Goal: Task Accomplishment & Management: Manage account settings

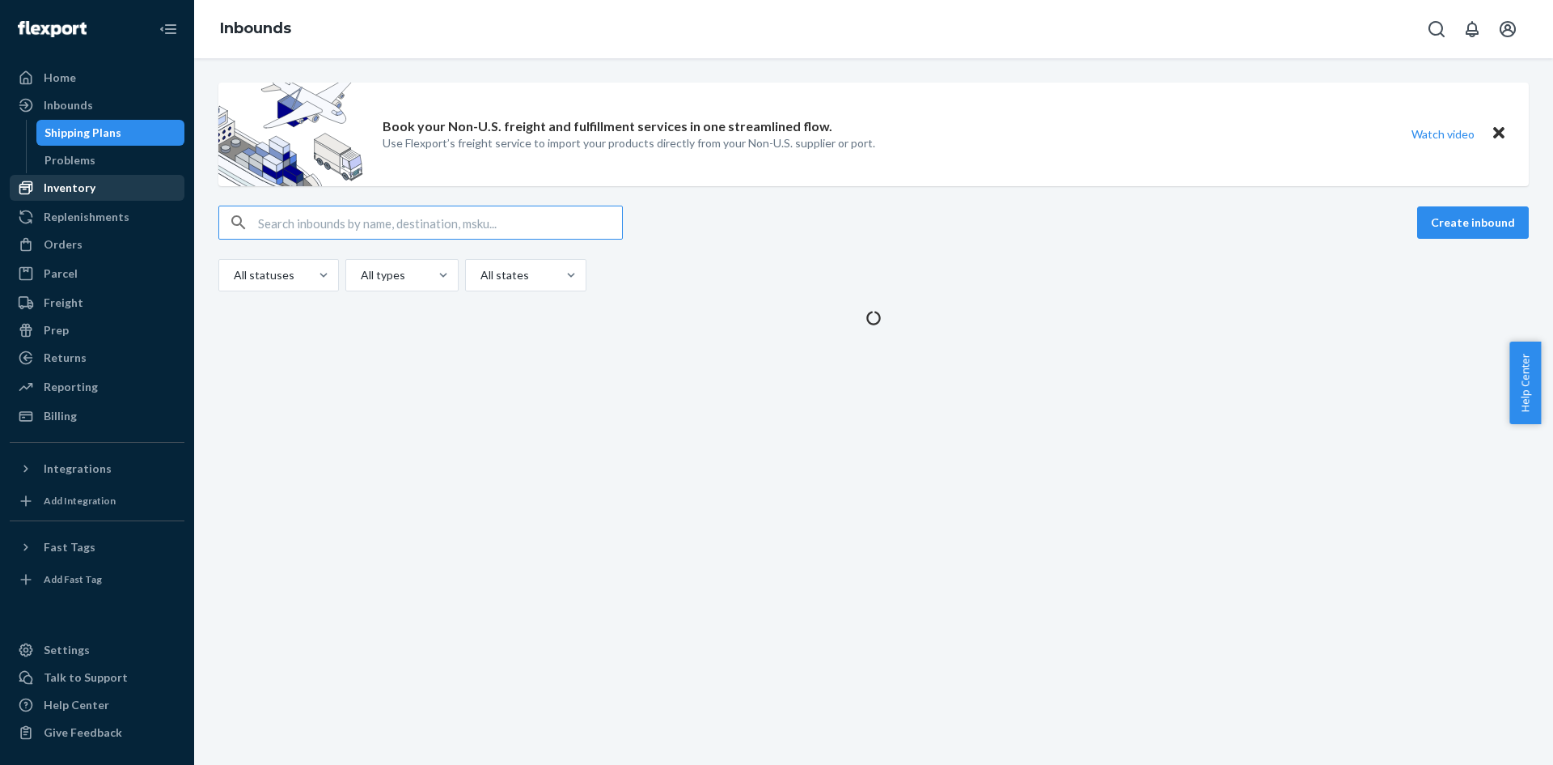
click at [108, 183] on div "Inventory" at bounding box center [97, 187] width 172 height 23
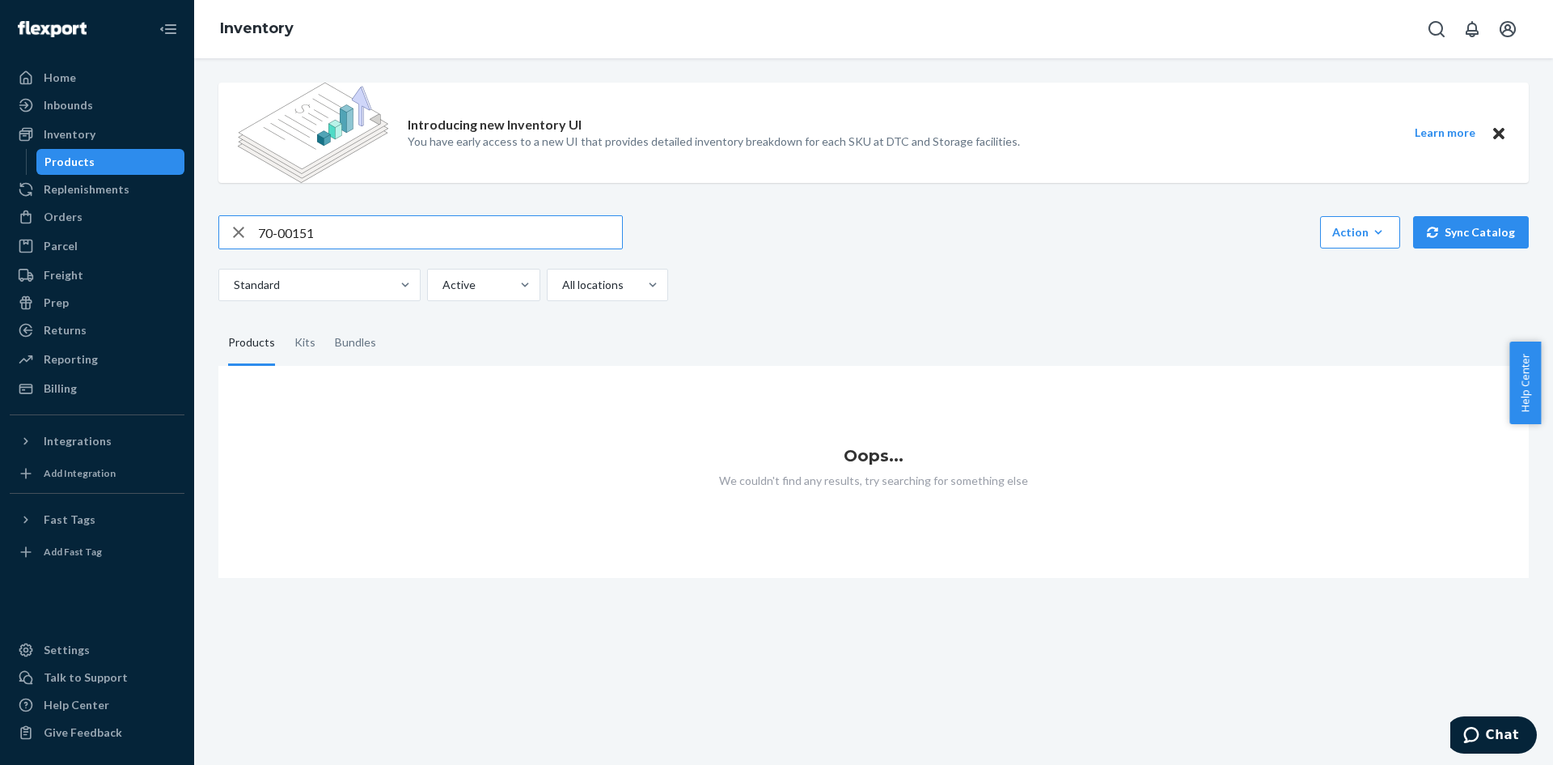
click at [361, 227] on input "70-00151" at bounding box center [440, 232] width 364 height 32
click at [326, 232] on input "70-0015" at bounding box center [440, 232] width 364 height 32
type input "70-00151"
click at [303, 338] on div "Kits" at bounding box center [305, 342] width 21 height 45
click at [285, 320] on input "Kits" at bounding box center [285, 320] width 0 height 0
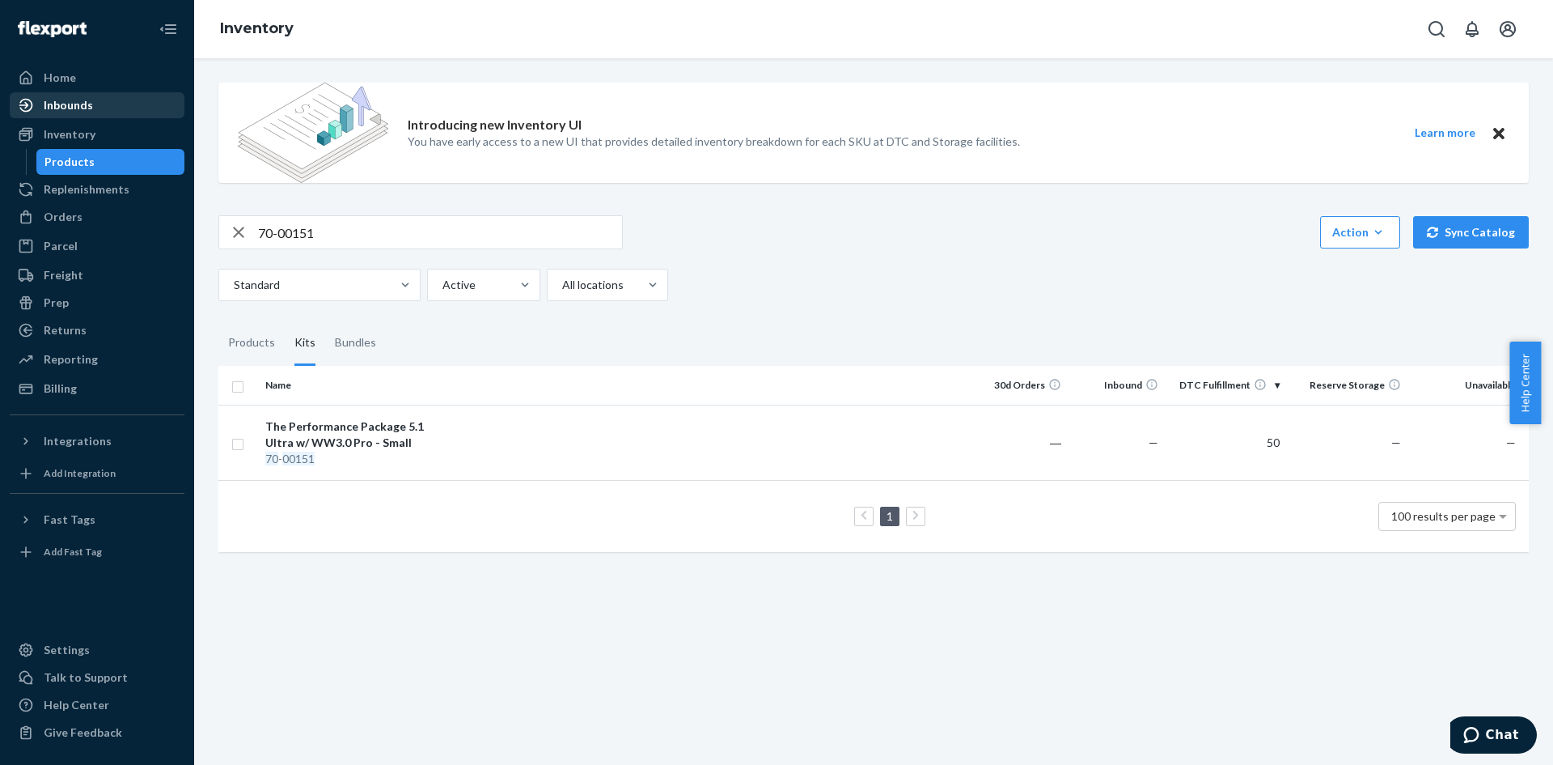
click at [108, 106] on div "Inbounds" at bounding box center [97, 105] width 172 height 23
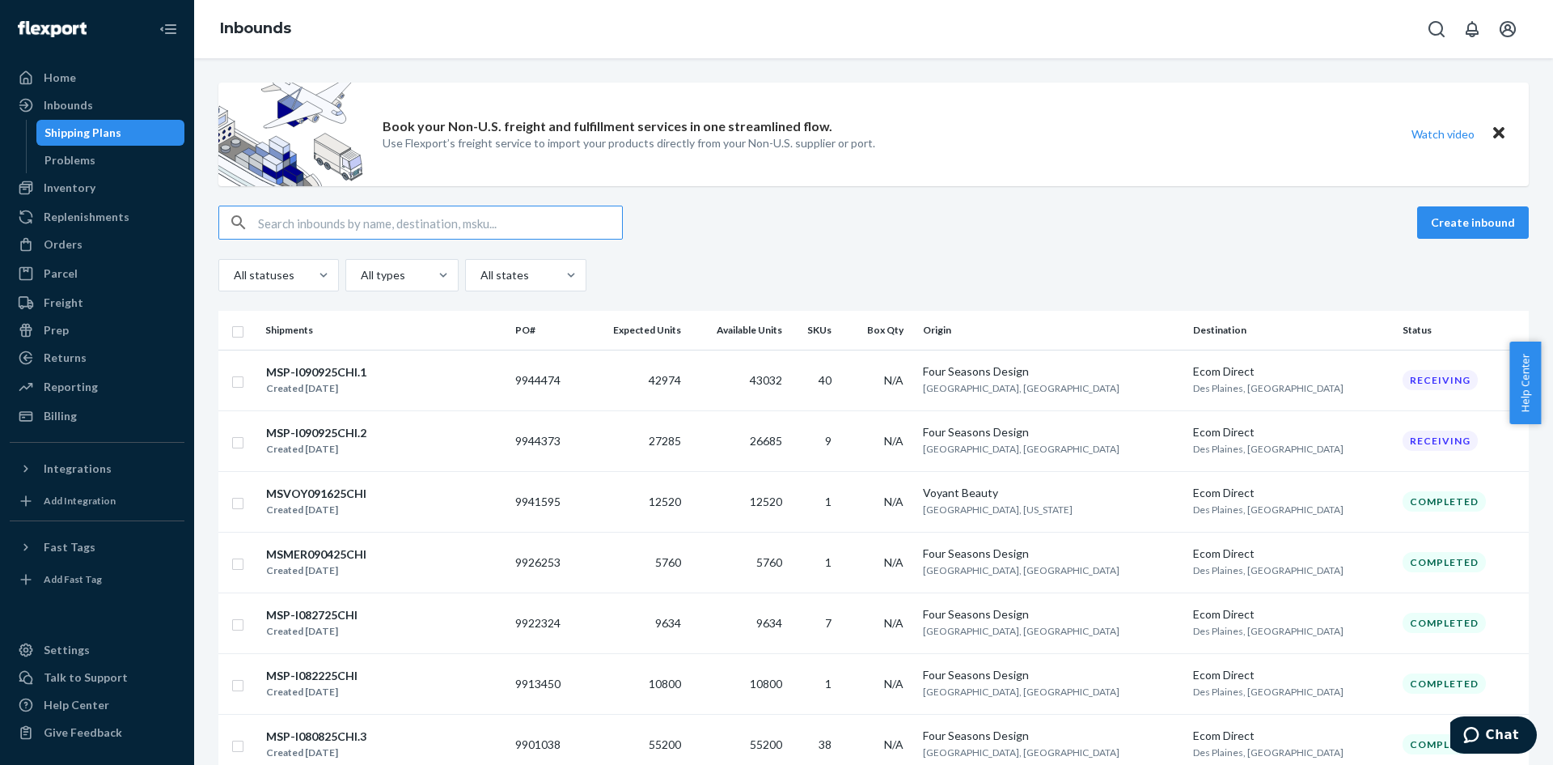
click at [386, 399] on div "Book your Non-U.S. freight and fulfillment services in one streamlined flow. Us…" at bounding box center [873, 411] width 1359 height 706
click at [502, 376] on div "MSP-I090925CHI.1 Created [DATE]" at bounding box center [383, 380] width 237 height 34
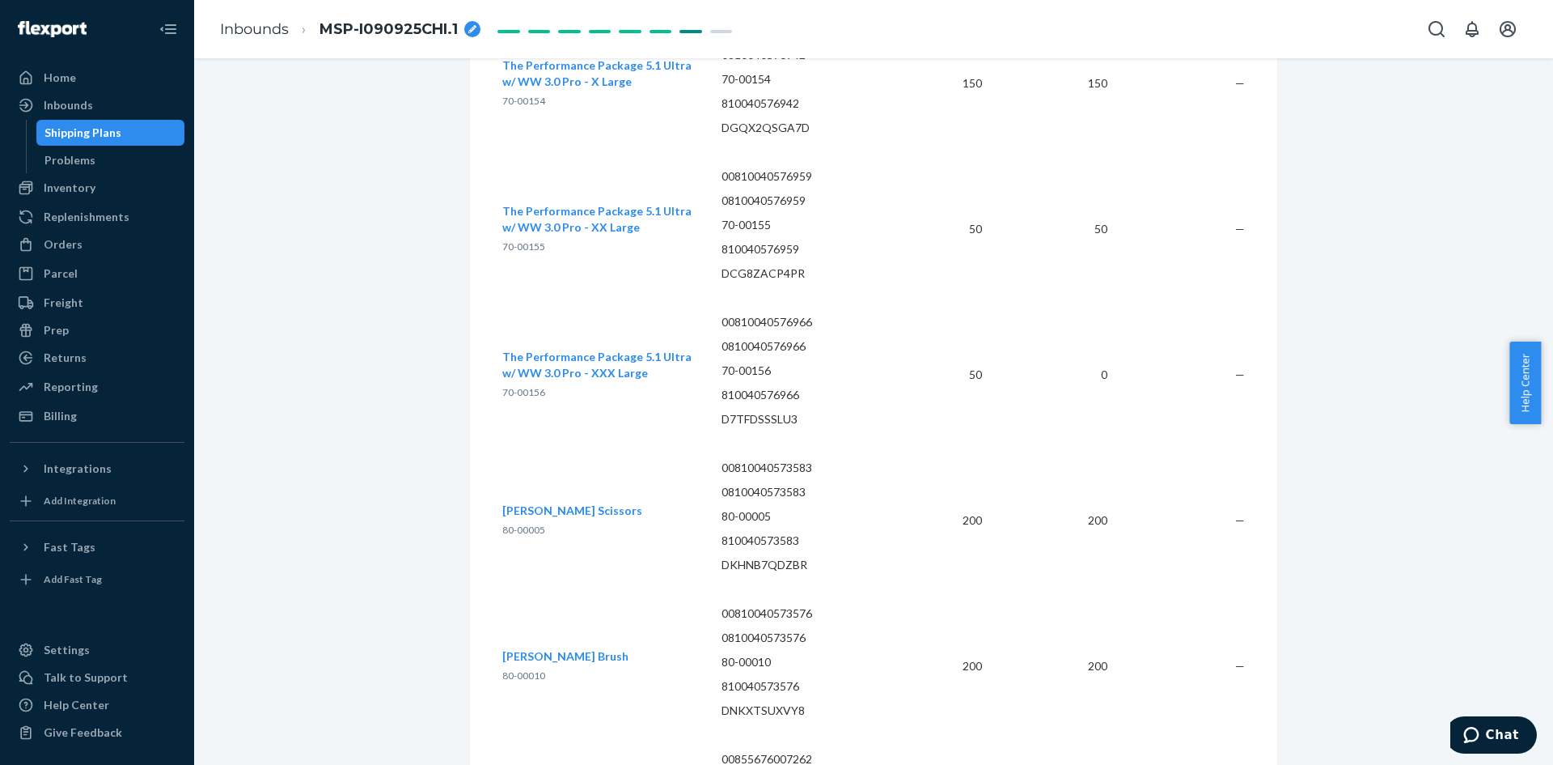
scroll to position [7469, 0]
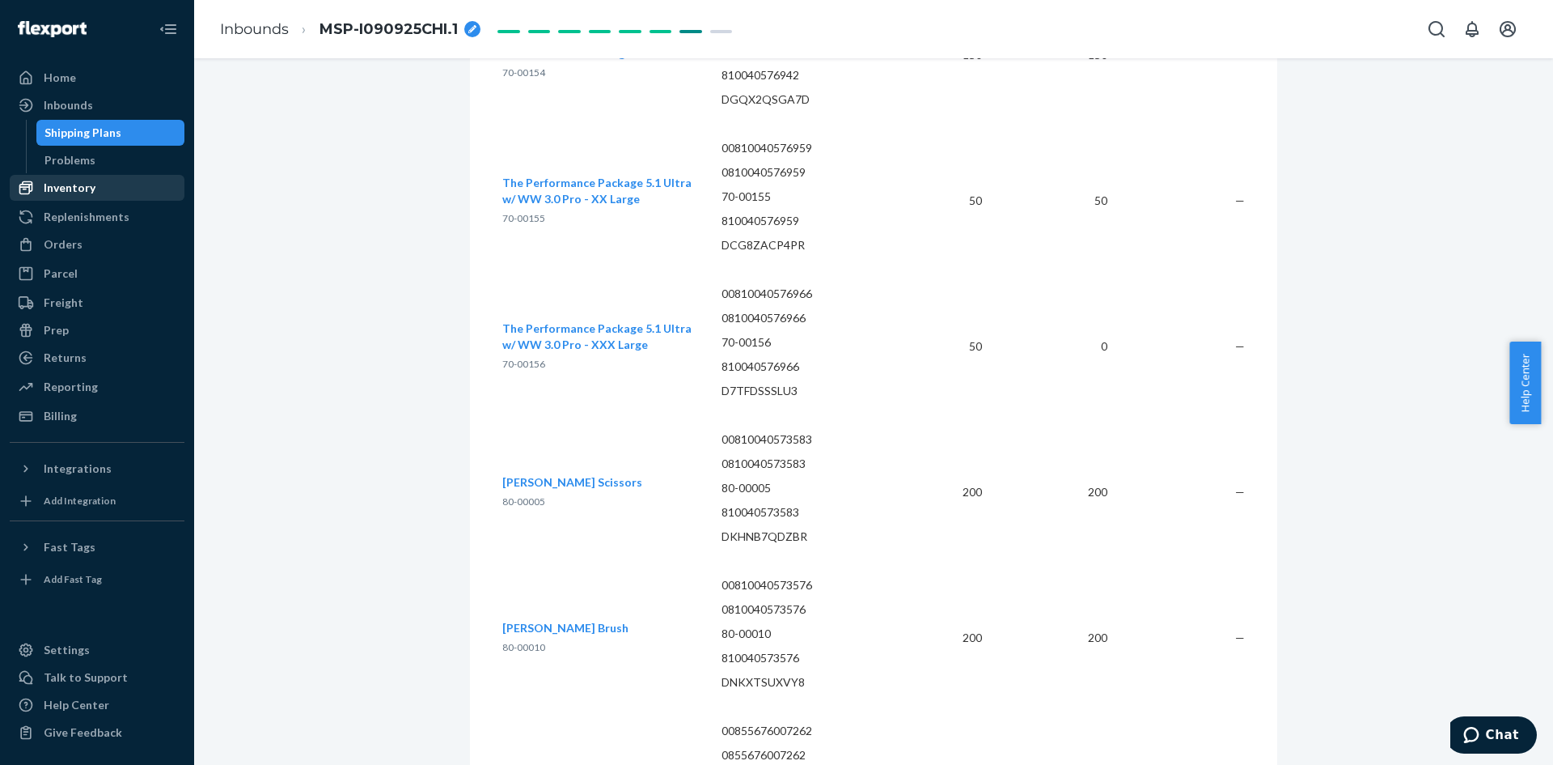
click at [103, 189] on div "Inventory" at bounding box center [97, 187] width 172 height 23
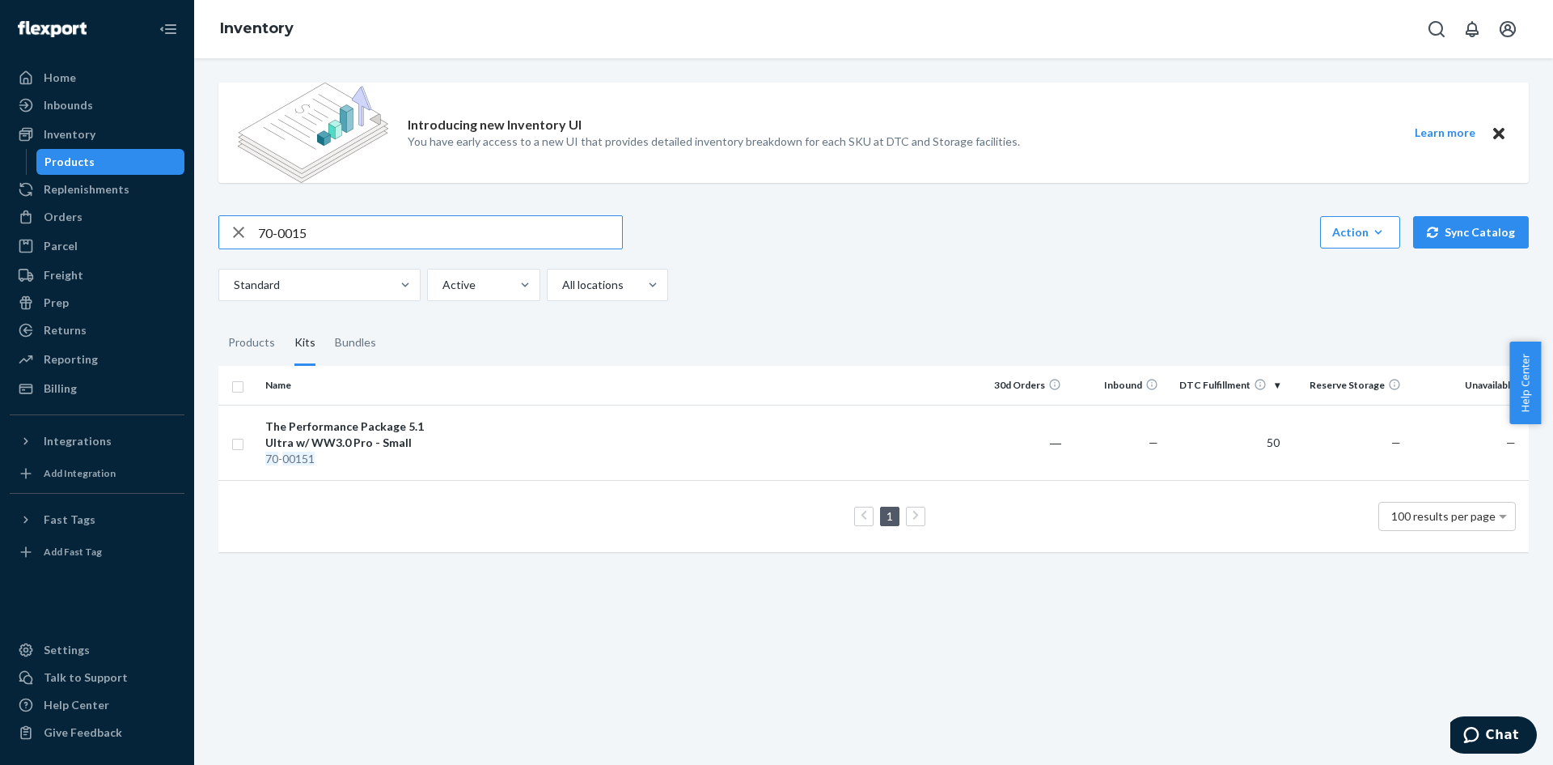
type input "70-0015"
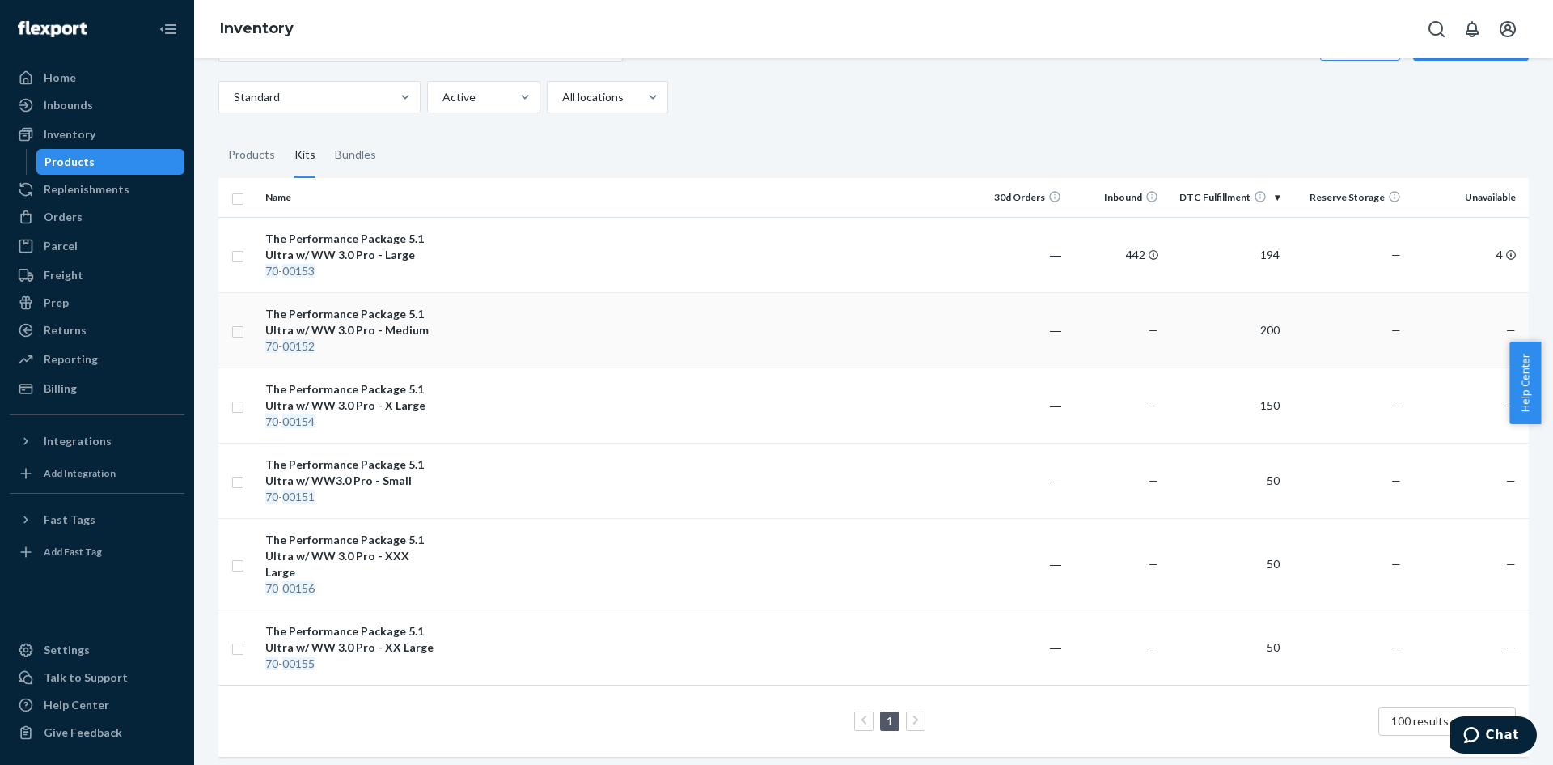
scroll to position [192, 0]
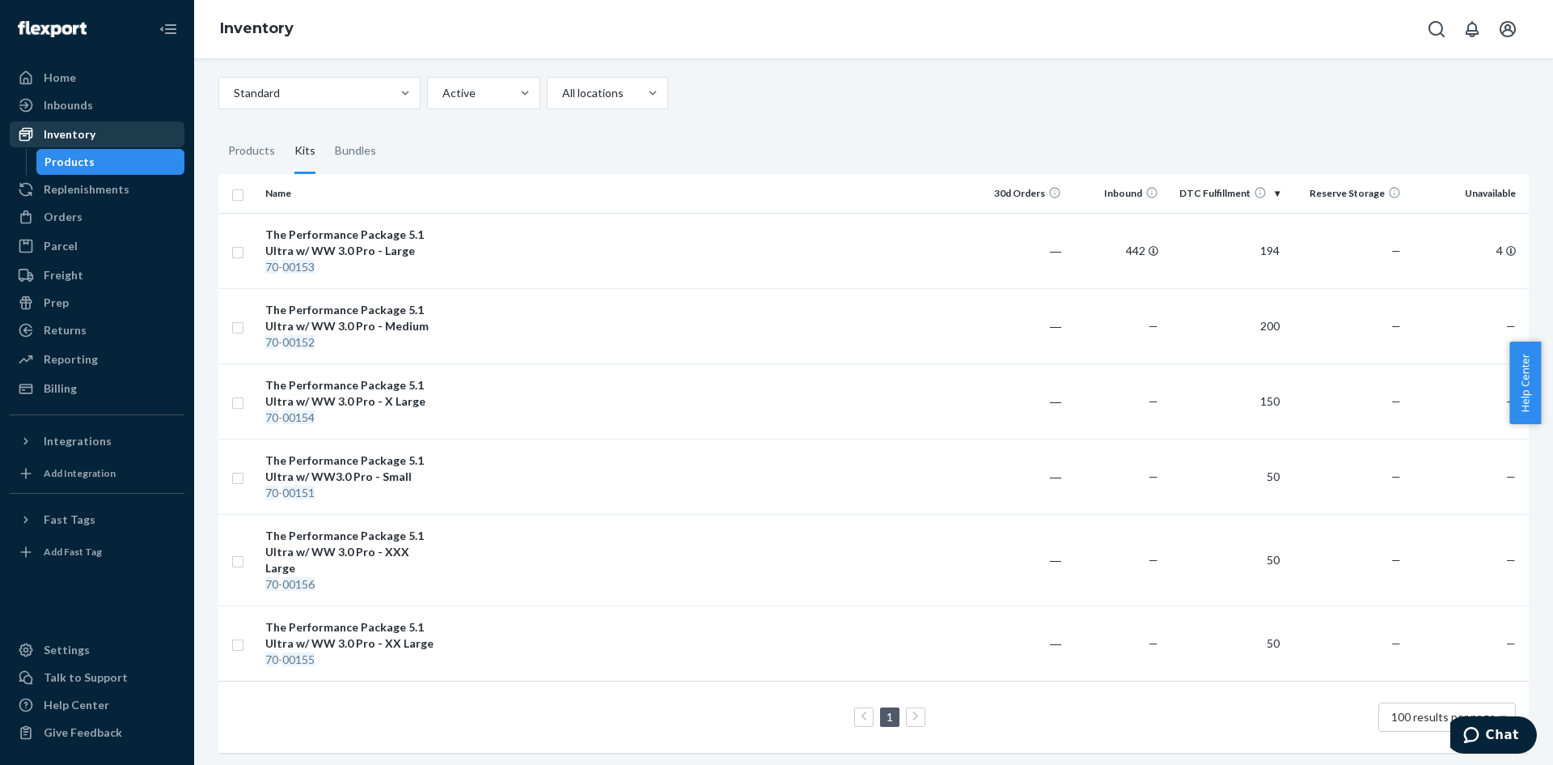
click at [98, 139] on div "Inventory" at bounding box center [97, 134] width 172 height 23
click at [85, 106] on div "Inbounds" at bounding box center [68, 105] width 49 height 16
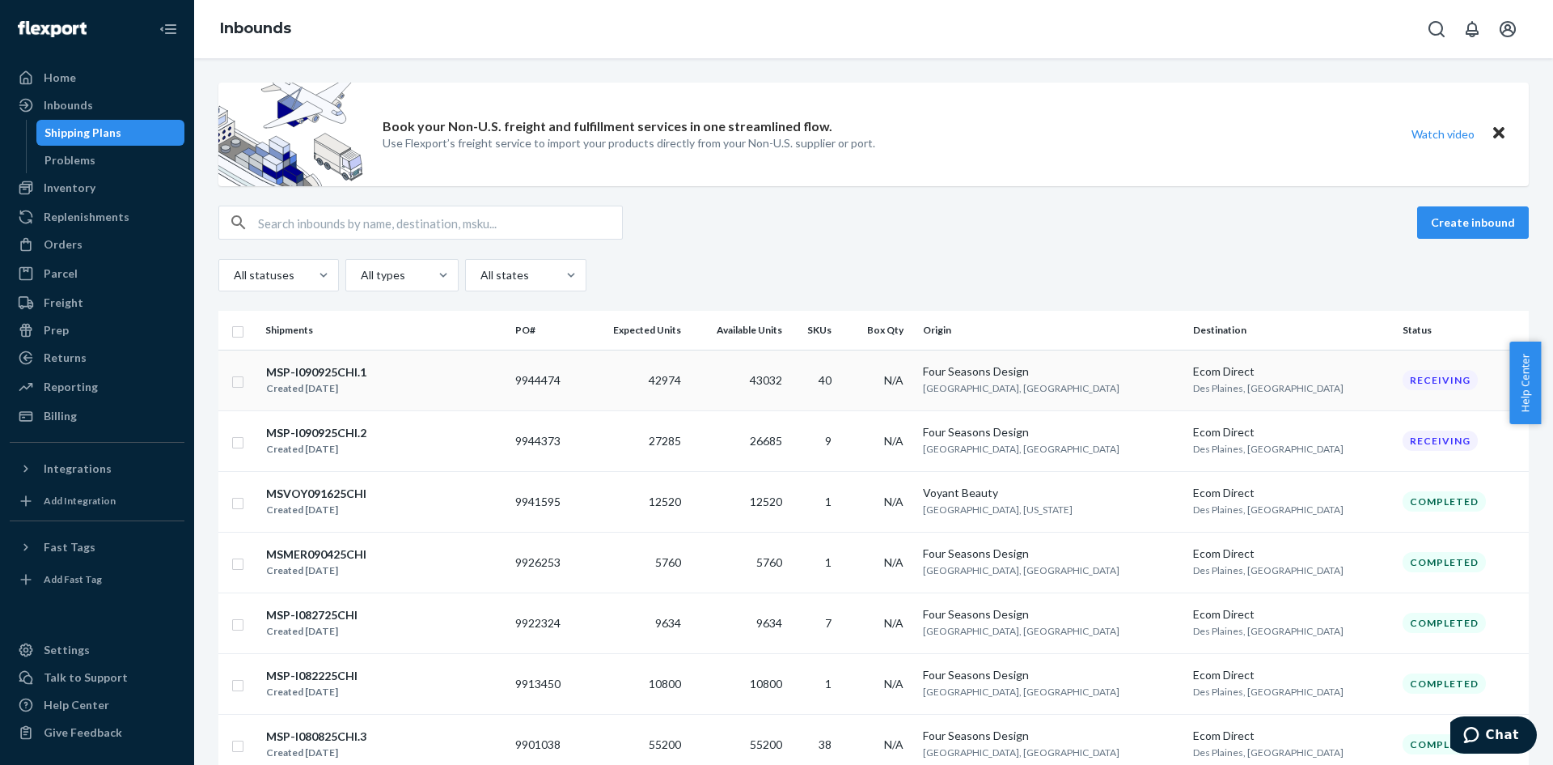
click at [447, 389] on div "MSP-I090925CHI.1 Created [DATE]" at bounding box center [383, 380] width 237 height 34
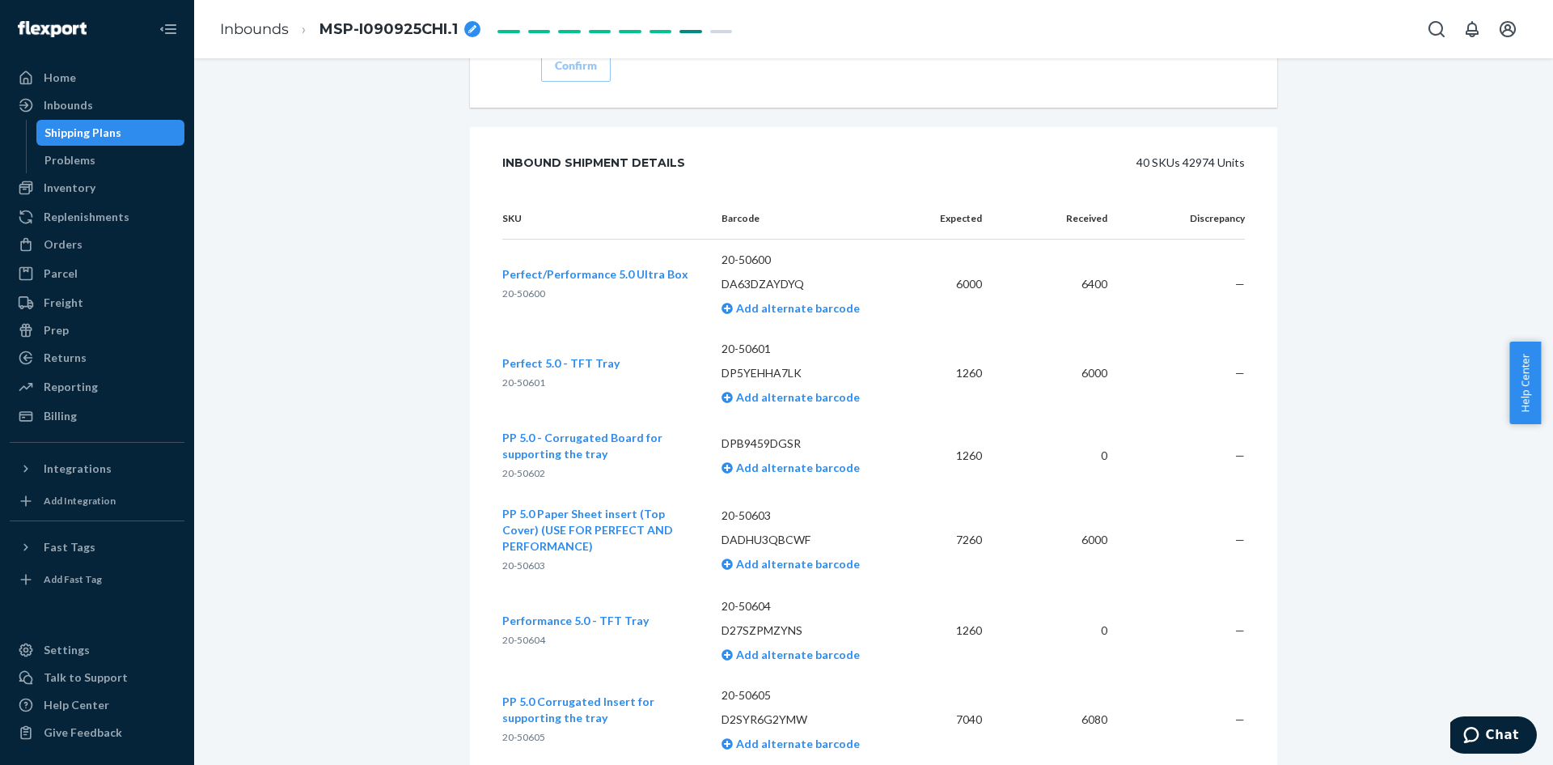
scroll to position [3722, 0]
click at [99, 188] on div "Inventory" at bounding box center [97, 187] width 172 height 23
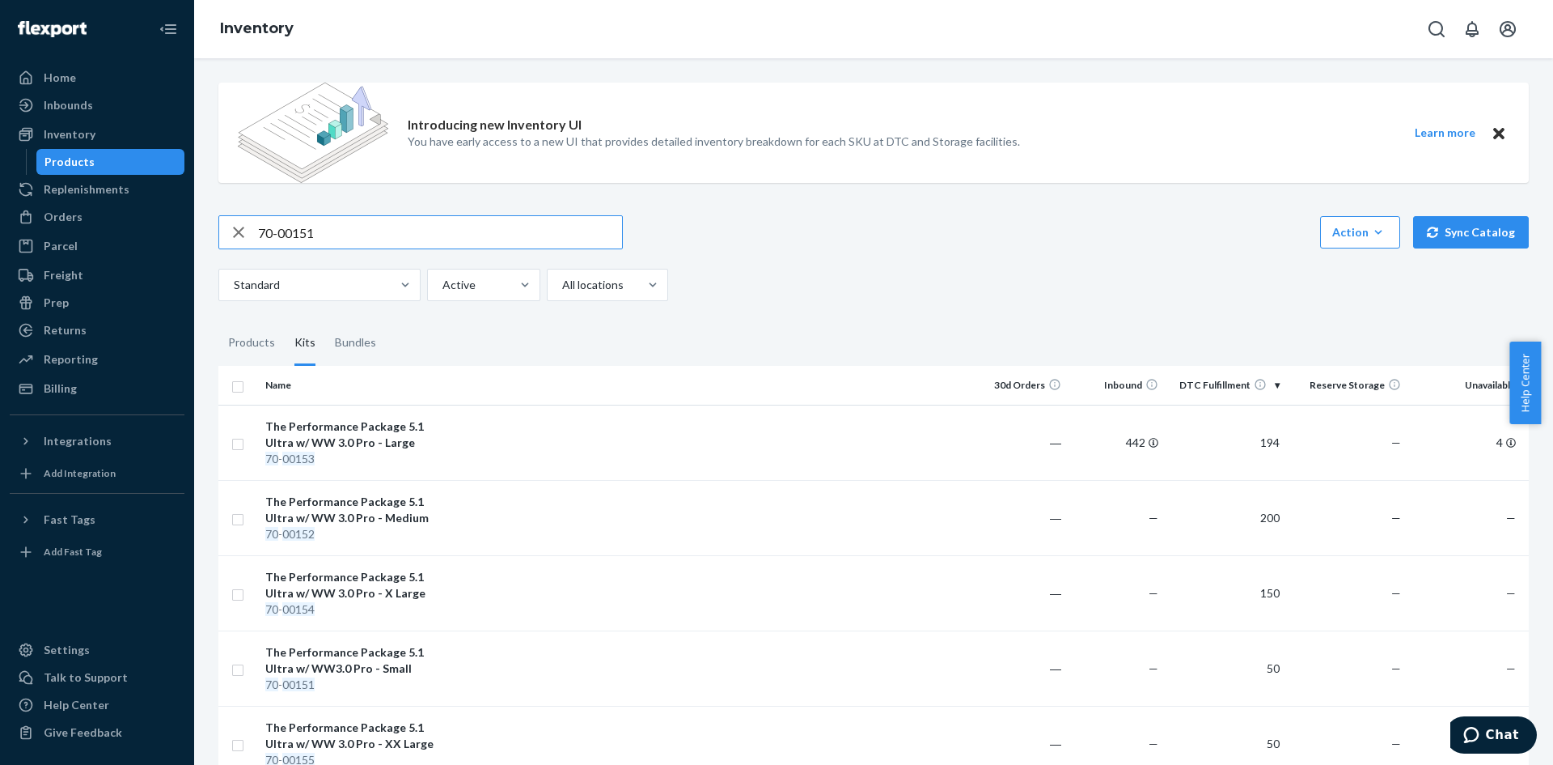
type input "70-00151"
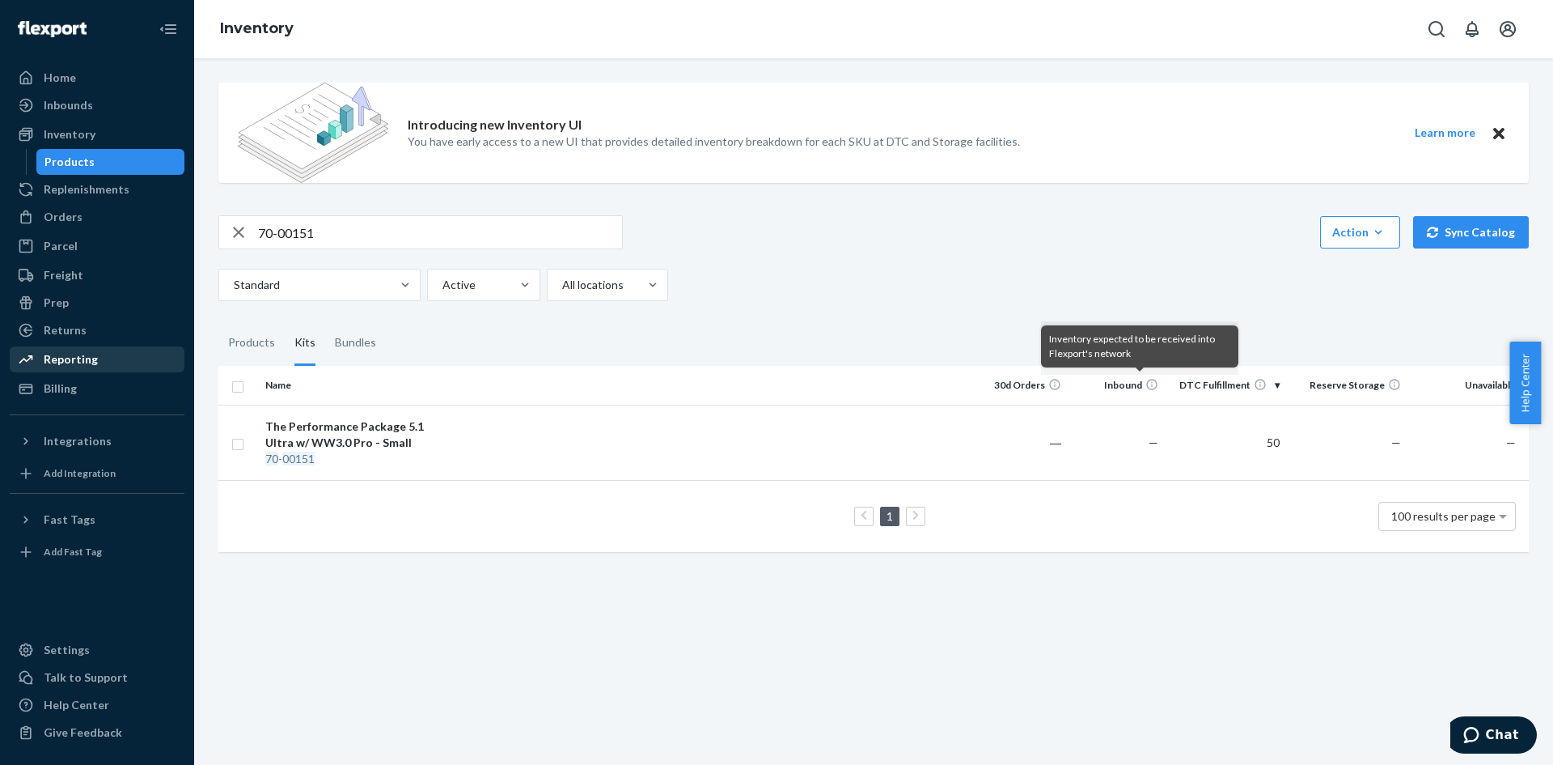
click at [85, 358] on div "Reporting" at bounding box center [71, 359] width 54 height 16
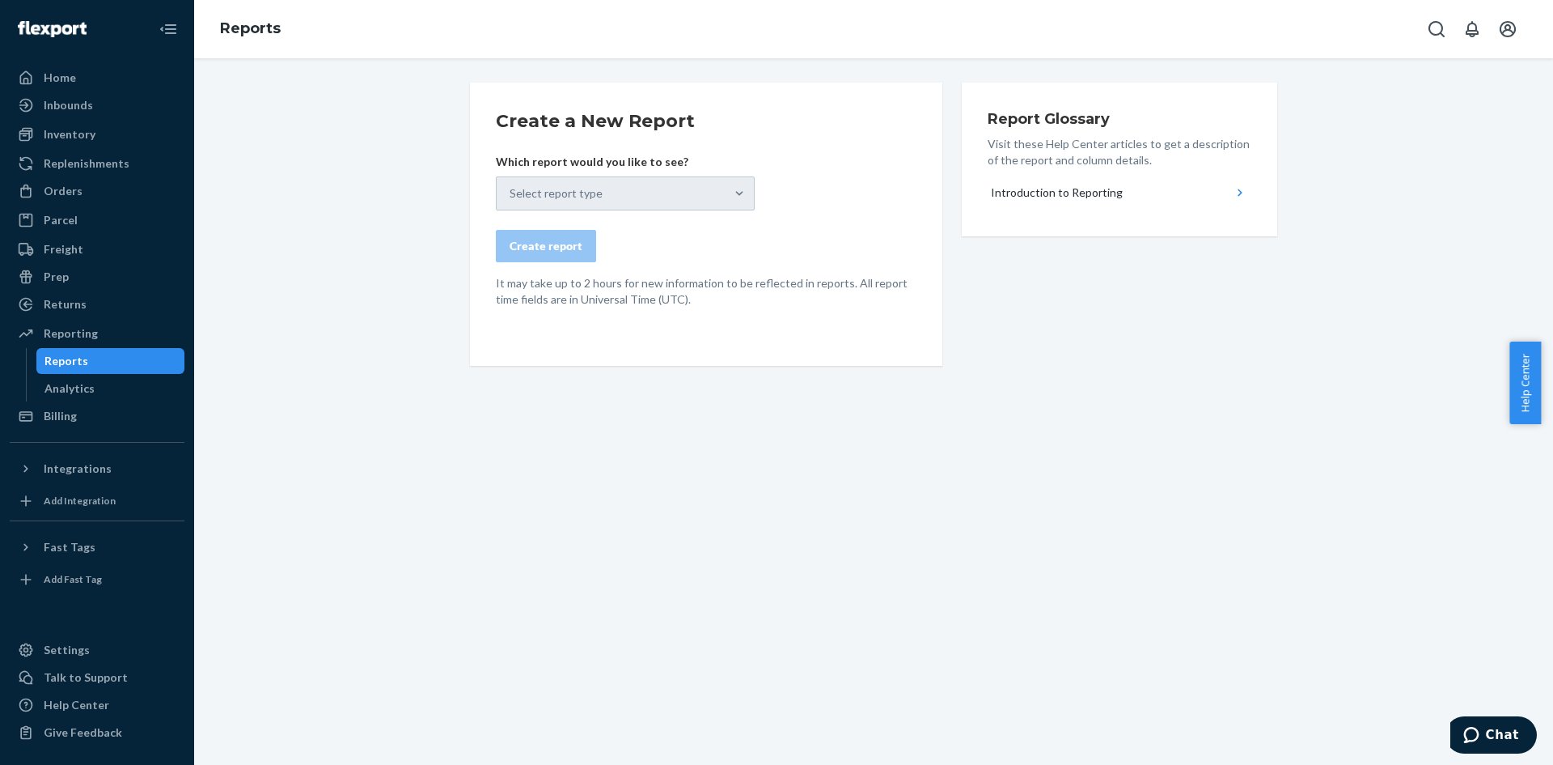
click at [692, 196] on div "Select report type" at bounding box center [625, 193] width 259 height 34
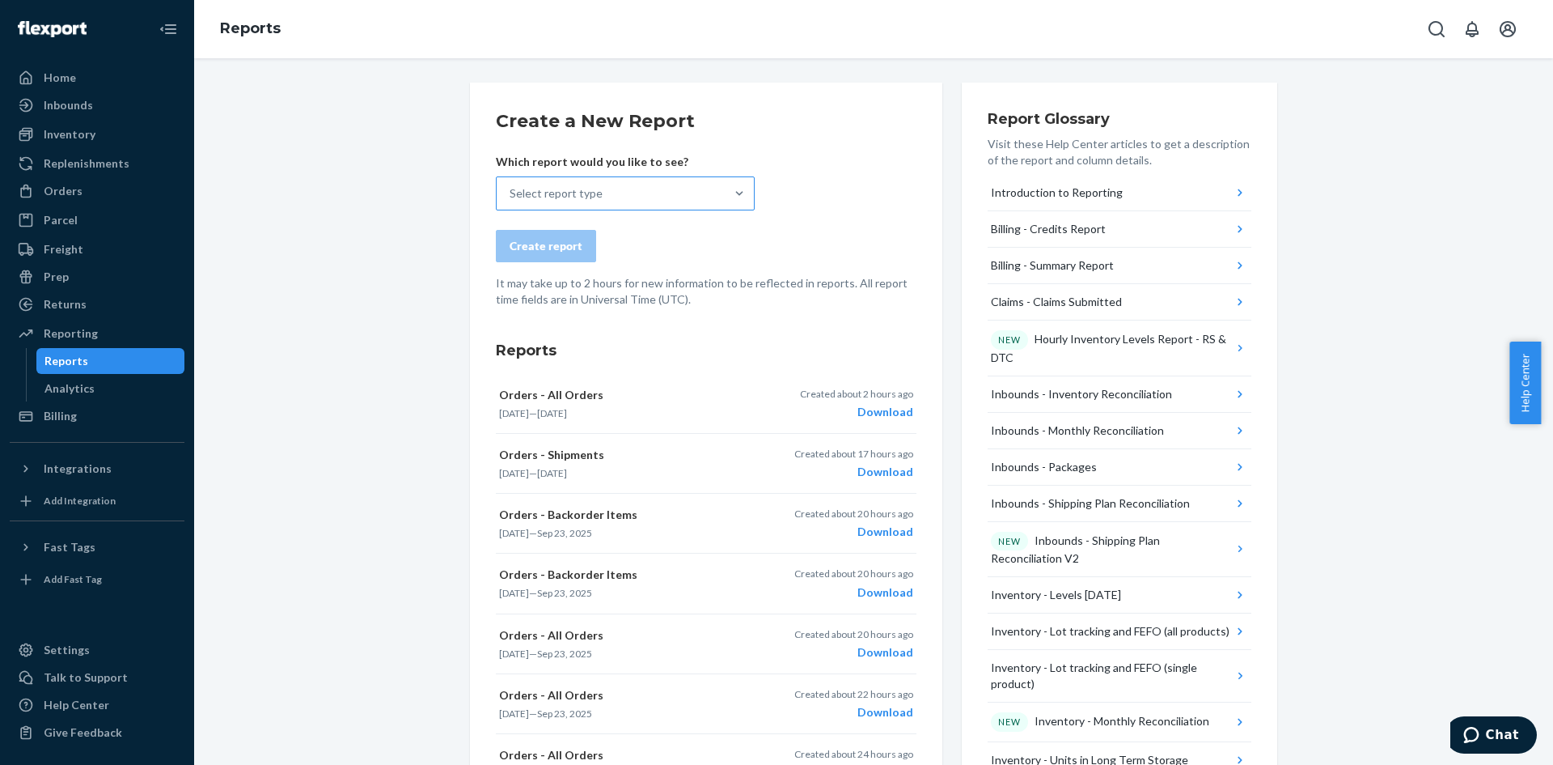
click at [713, 189] on div "Select report type" at bounding box center [611, 193] width 228 height 32
click at [511, 189] on input "Select report type" at bounding box center [511, 193] width 2 height 16
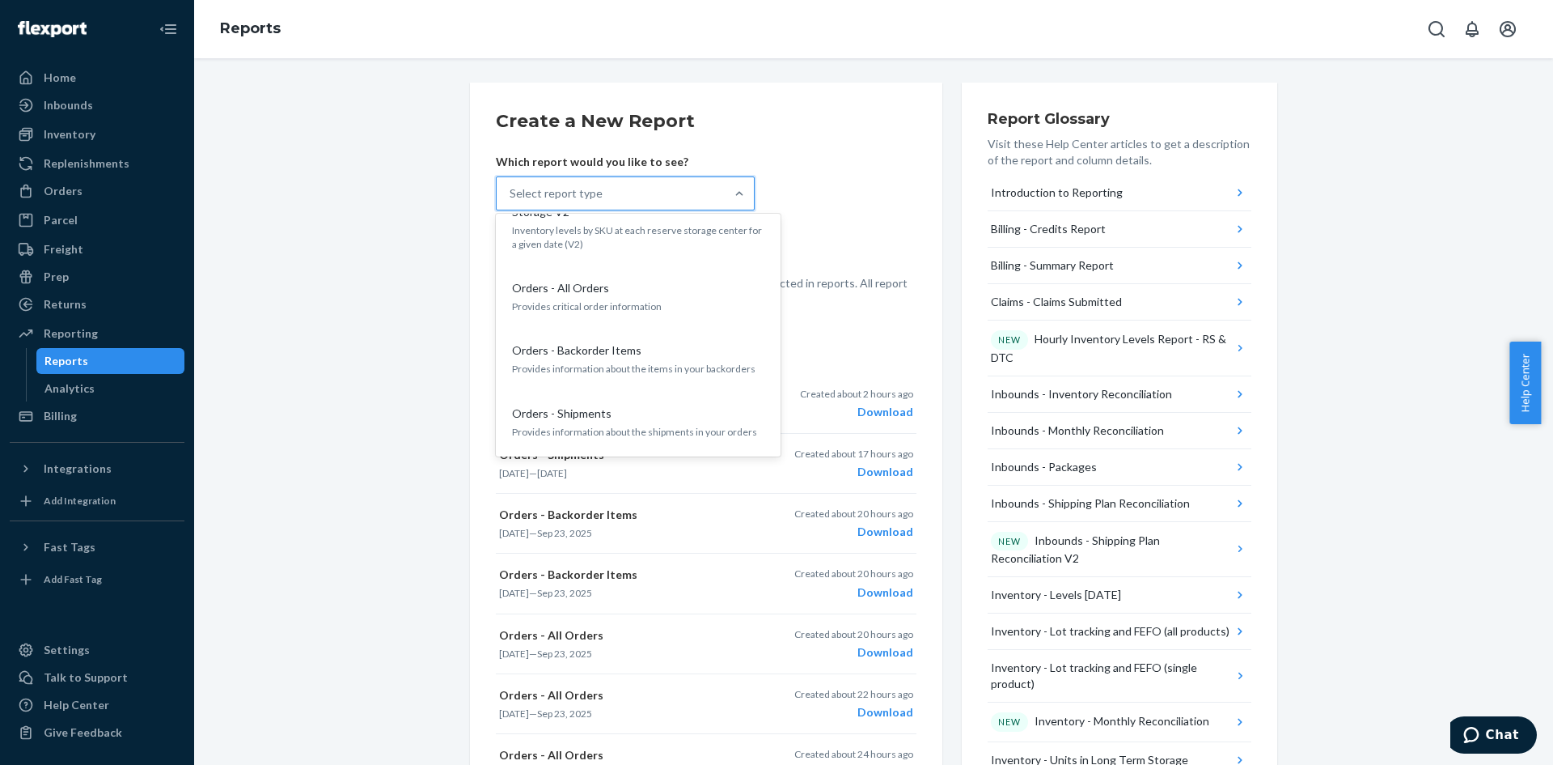
scroll to position [1375, 0]
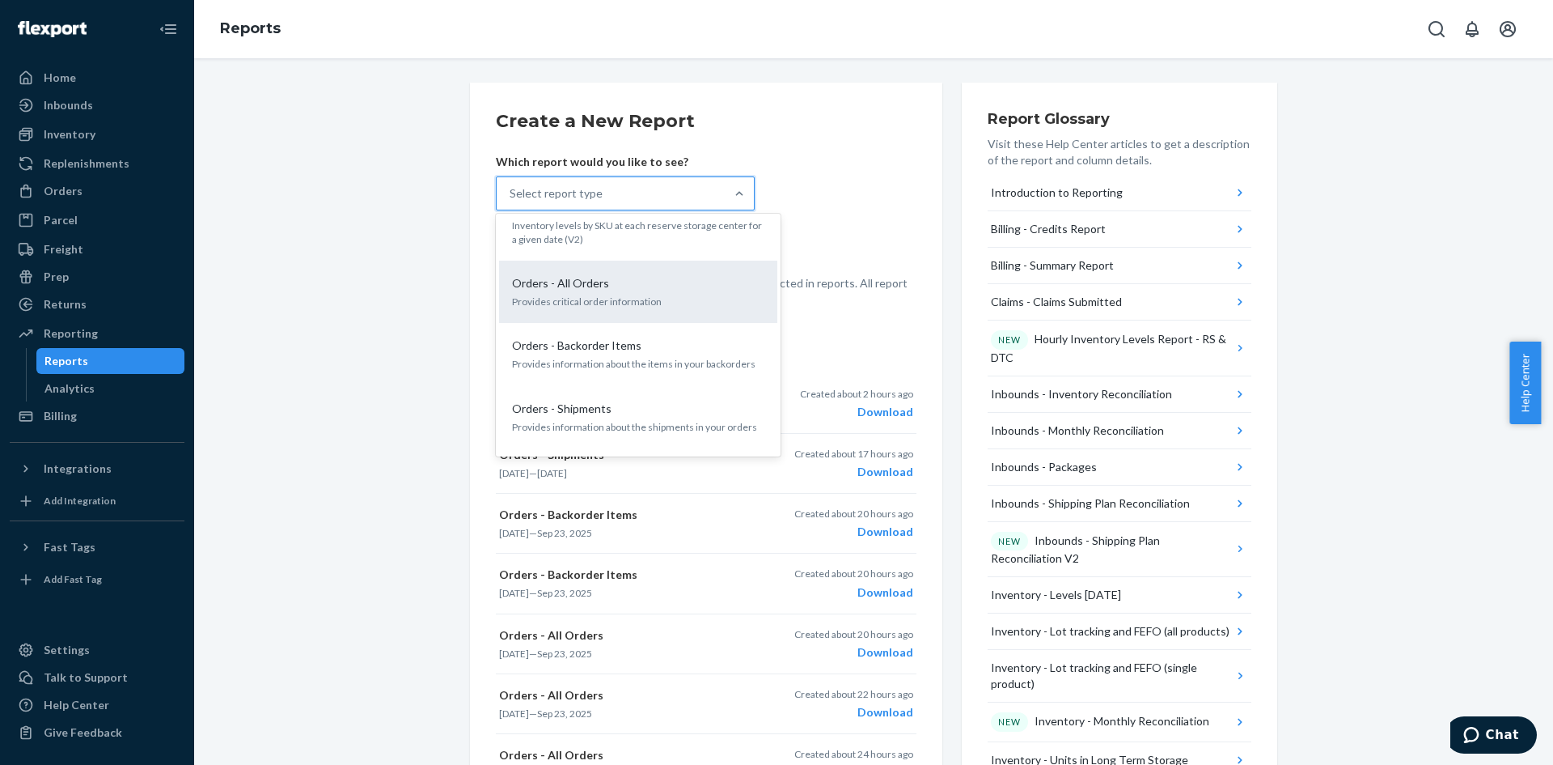
click at [605, 295] on p "Provides critical order information" at bounding box center [638, 302] width 252 height 14
click at [511, 201] on input "option Orders - All Orders focused, 19 of 33. 33 results available. Use Up and …" at bounding box center [511, 193] width 2 height 16
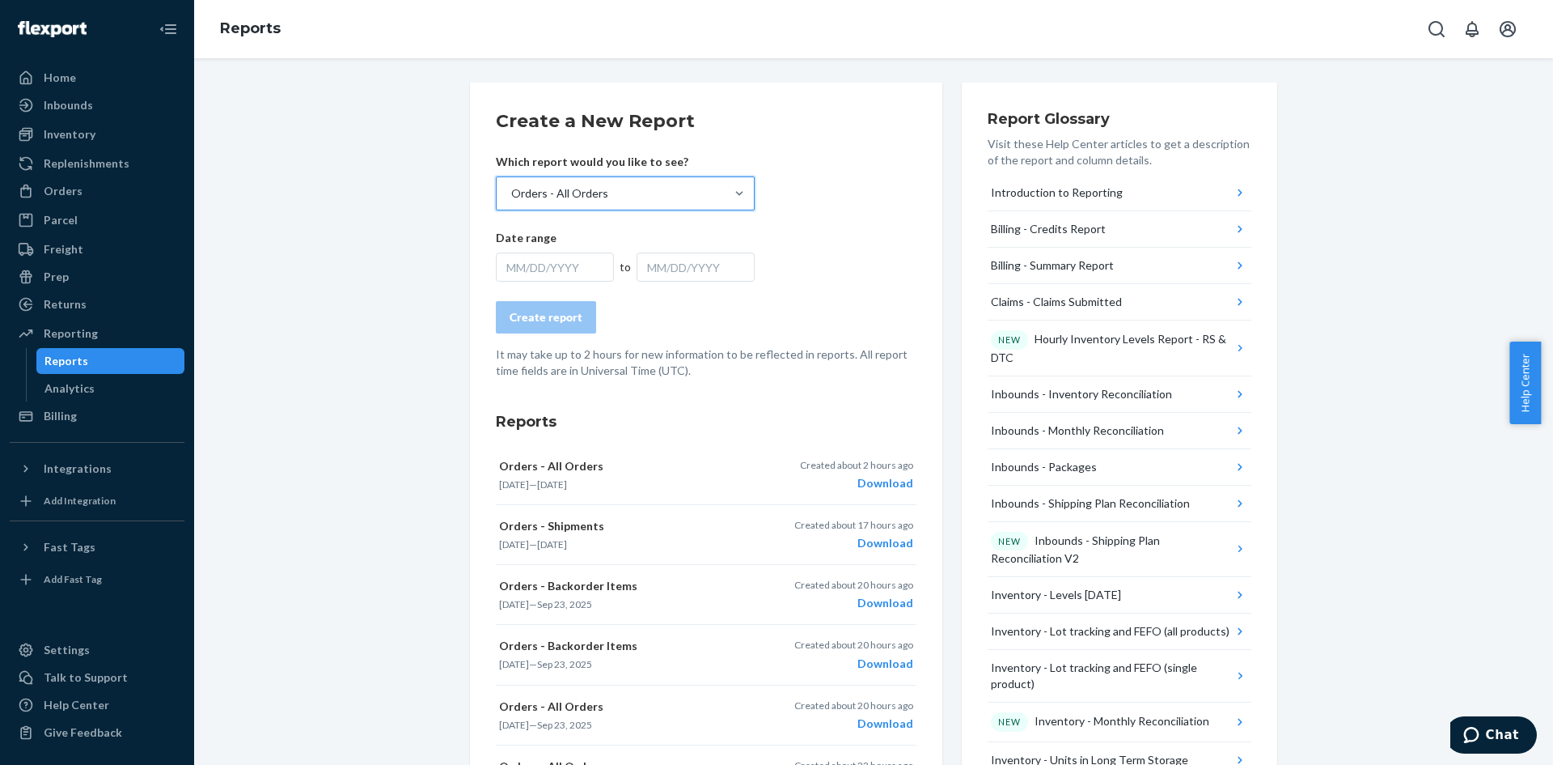
click at [577, 265] on div "MM/DD/YYYY" at bounding box center [555, 266] width 118 height 29
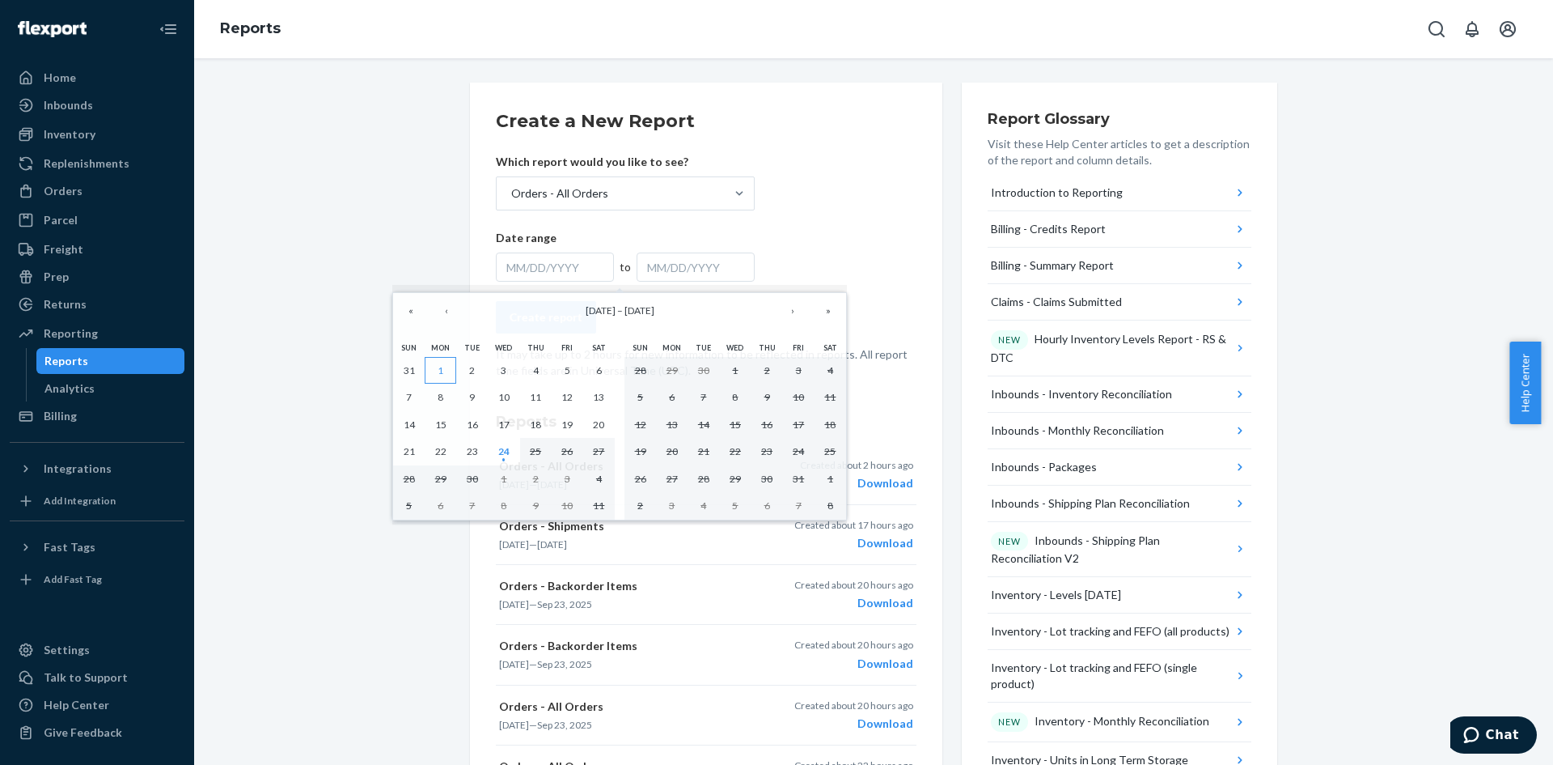
click at [446, 363] on button "1" at bounding box center [441, 371] width 32 height 28
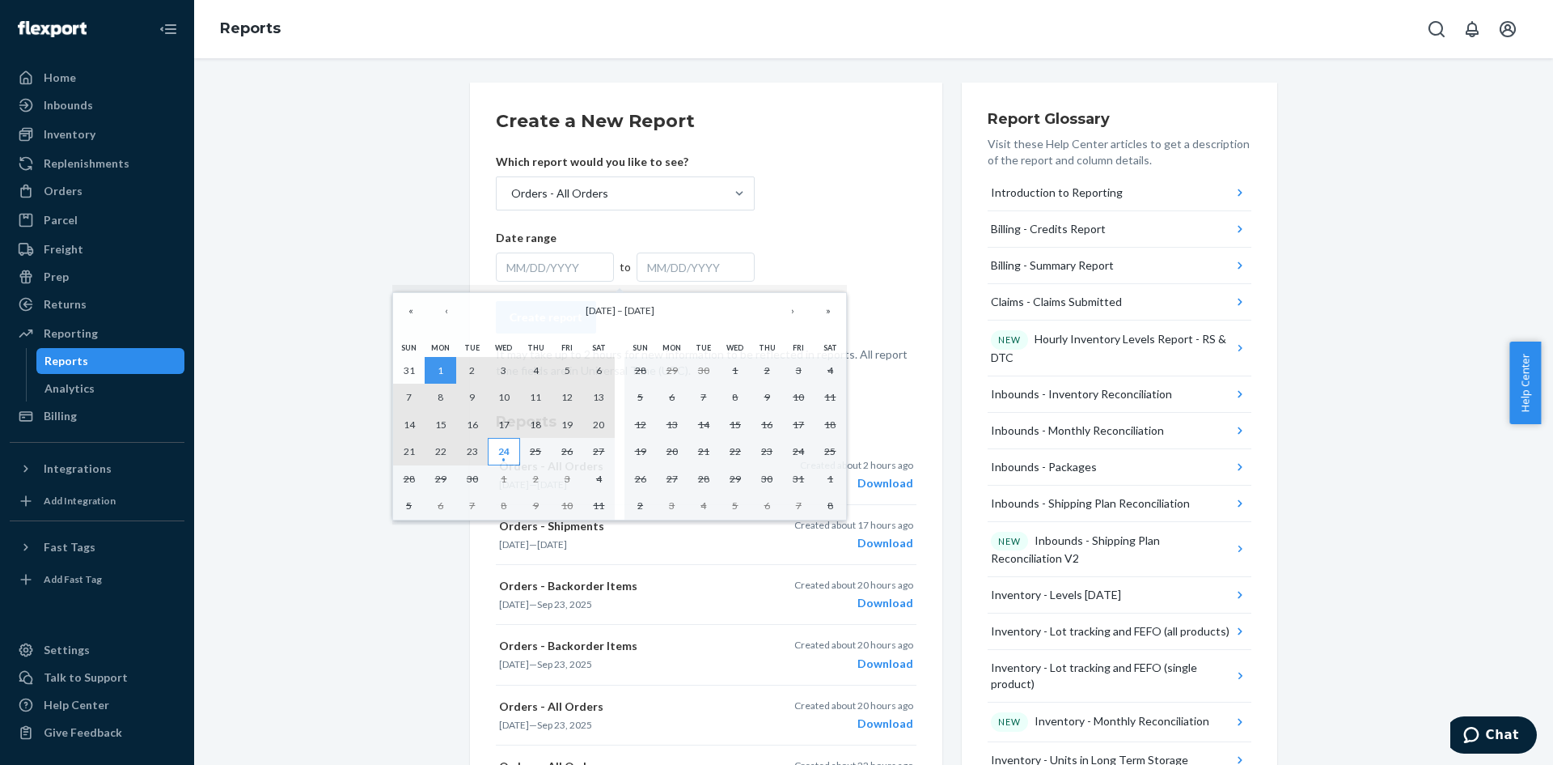
click at [508, 451] on abbr "24" at bounding box center [503, 451] width 11 height 12
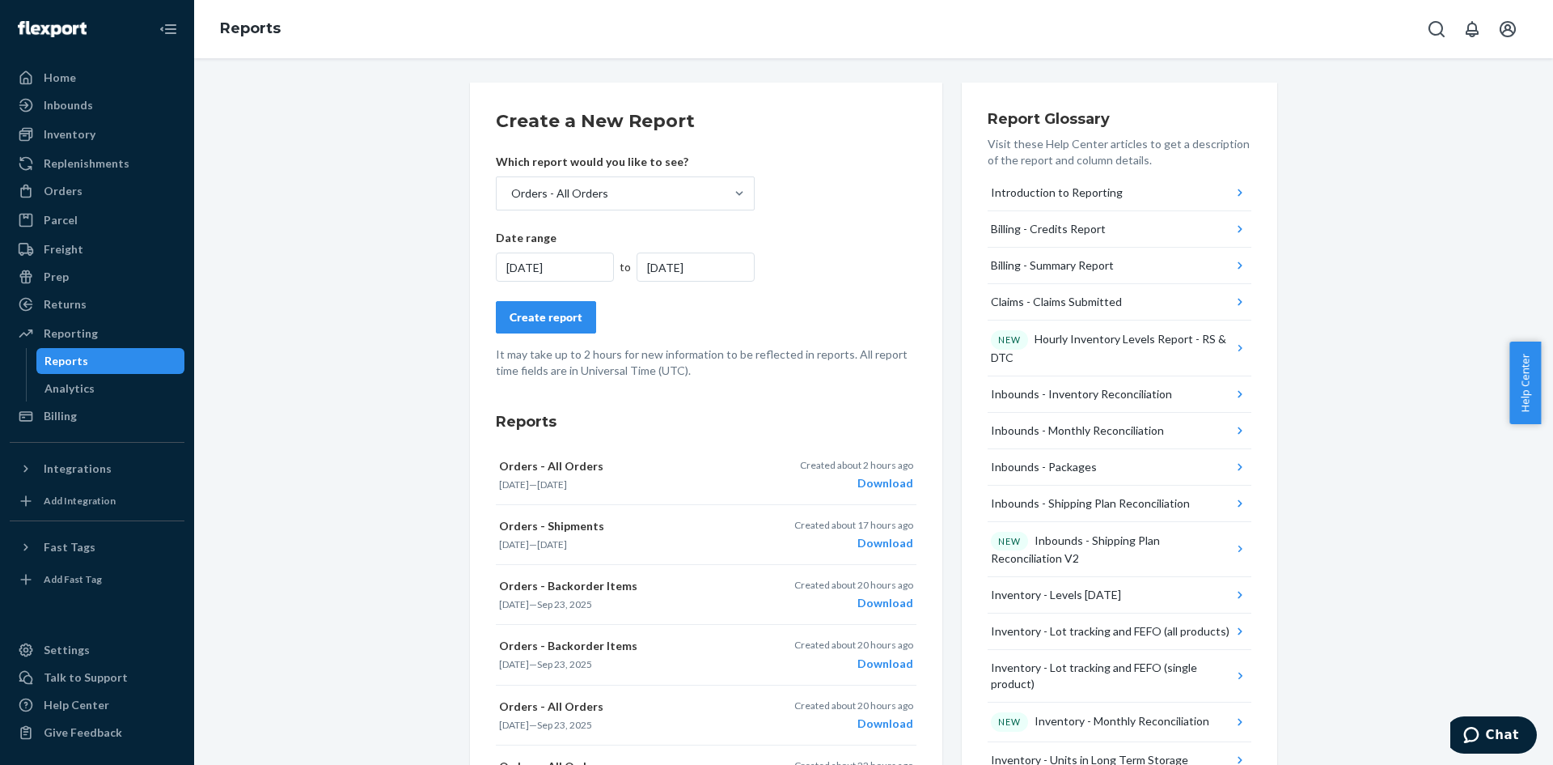
click at [539, 320] on div "Create report" at bounding box center [546, 317] width 73 height 16
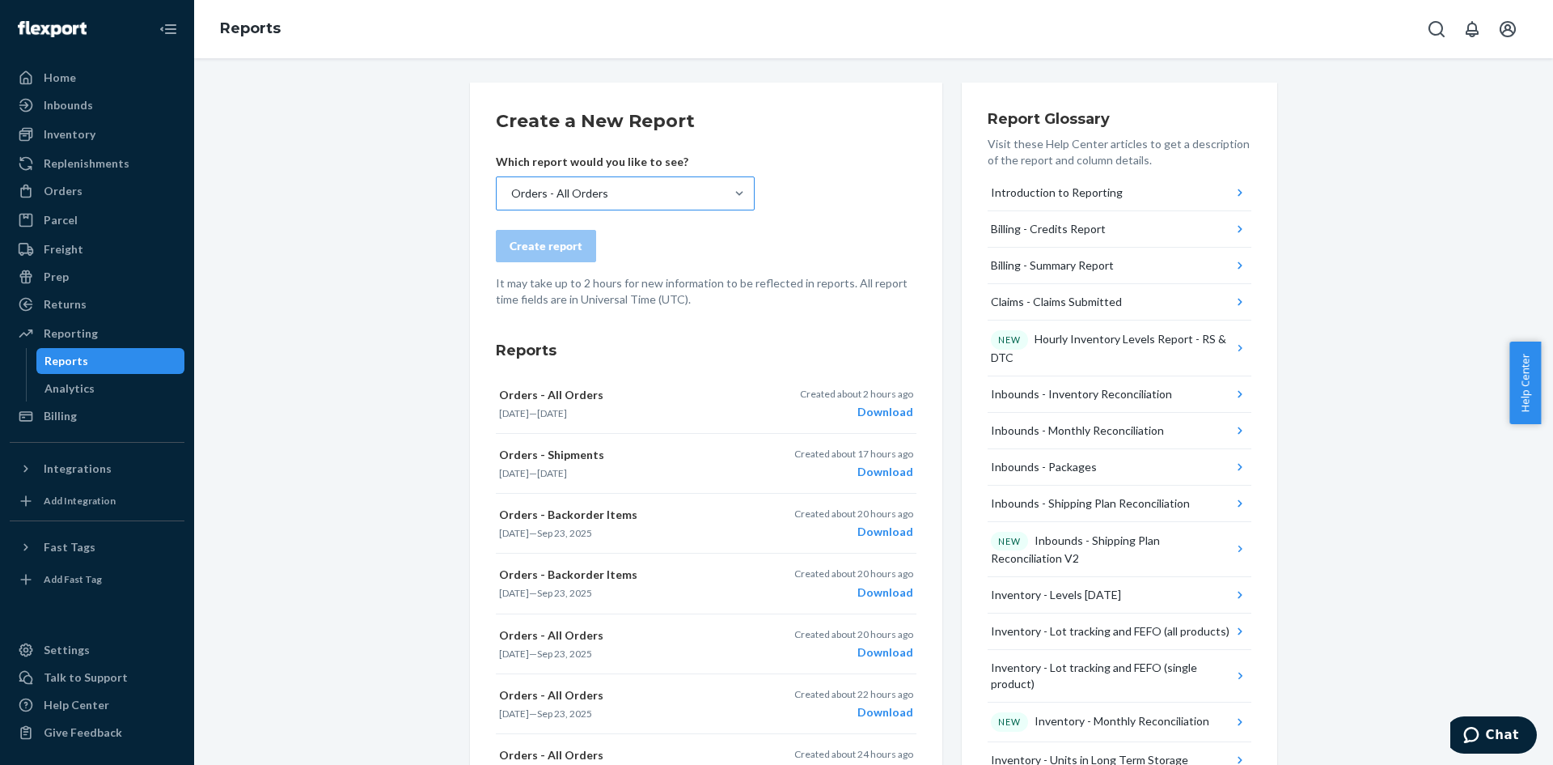
click at [633, 189] on div "Orders - All Orders" at bounding box center [611, 193] width 228 height 32
click at [511, 189] on input "Orders - All Orders" at bounding box center [511, 193] width 2 height 16
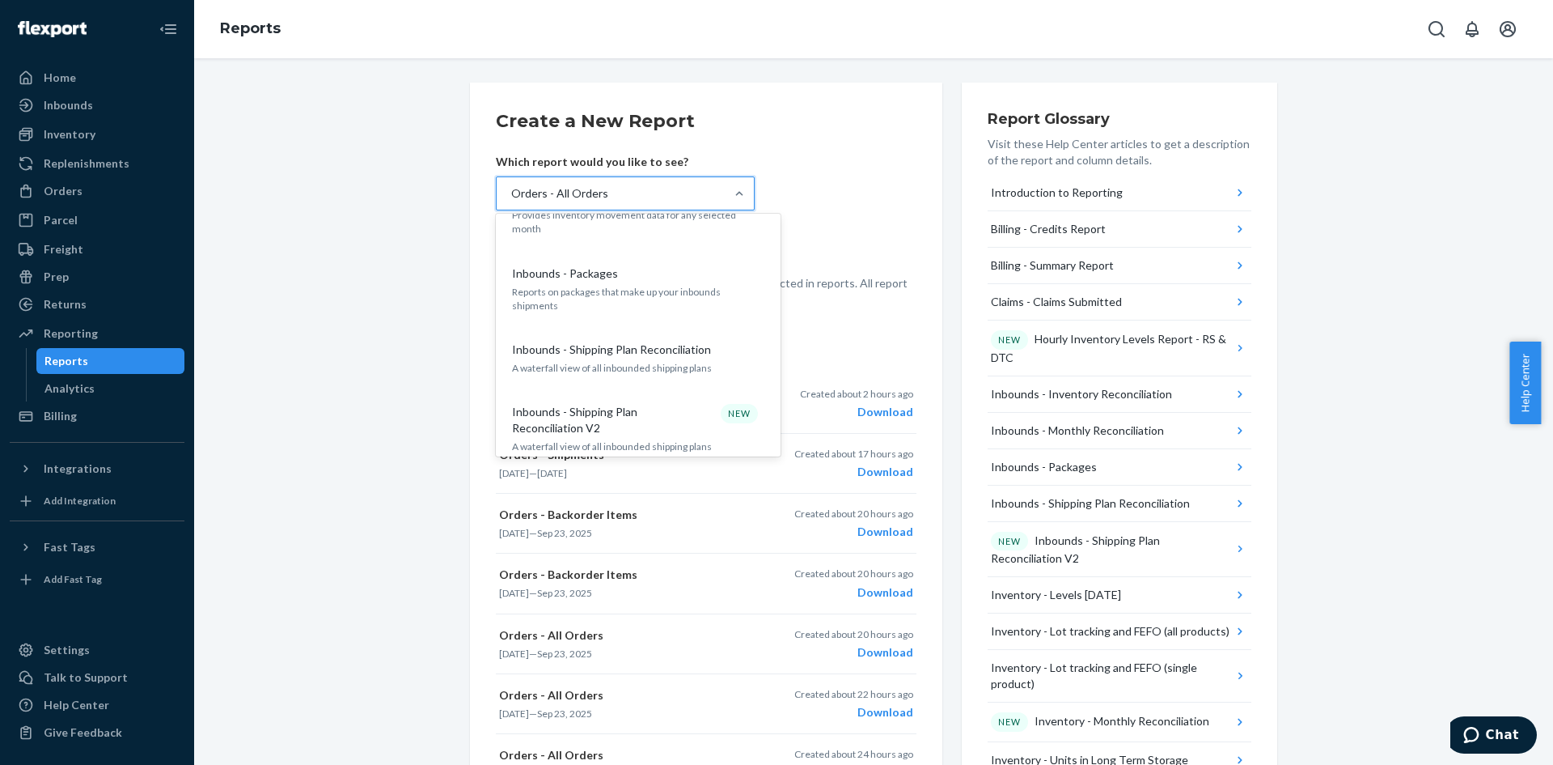
scroll to position [485, 0]
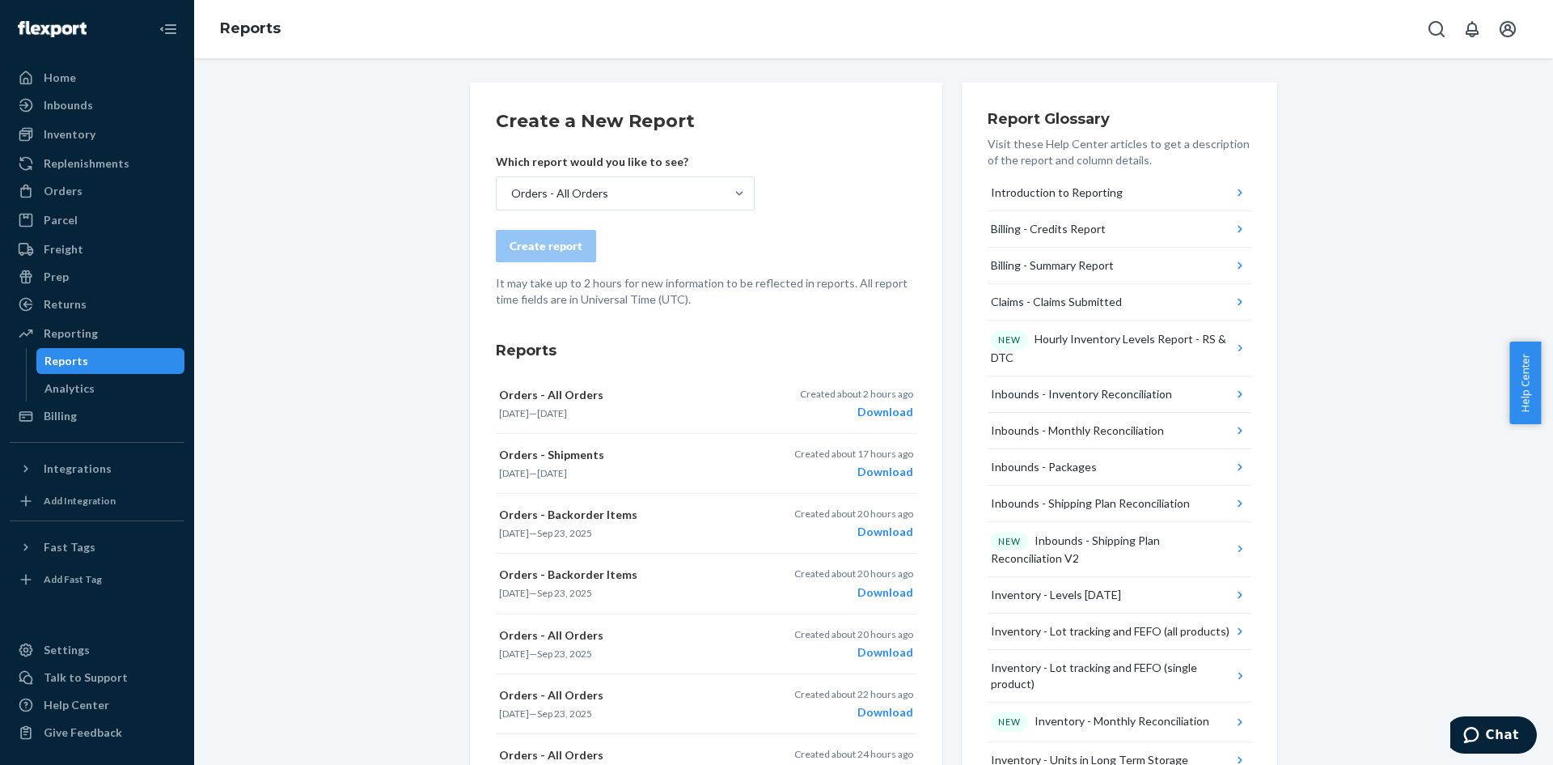
click at [825, 304] on p "It may take up to 2 hours for new information to be reflected in reports. All r…" at bounding box center [706, 291] width 421 height 32
click at [90, 80] on div "Home" at bounding box center [97, 77] width 172 height 23
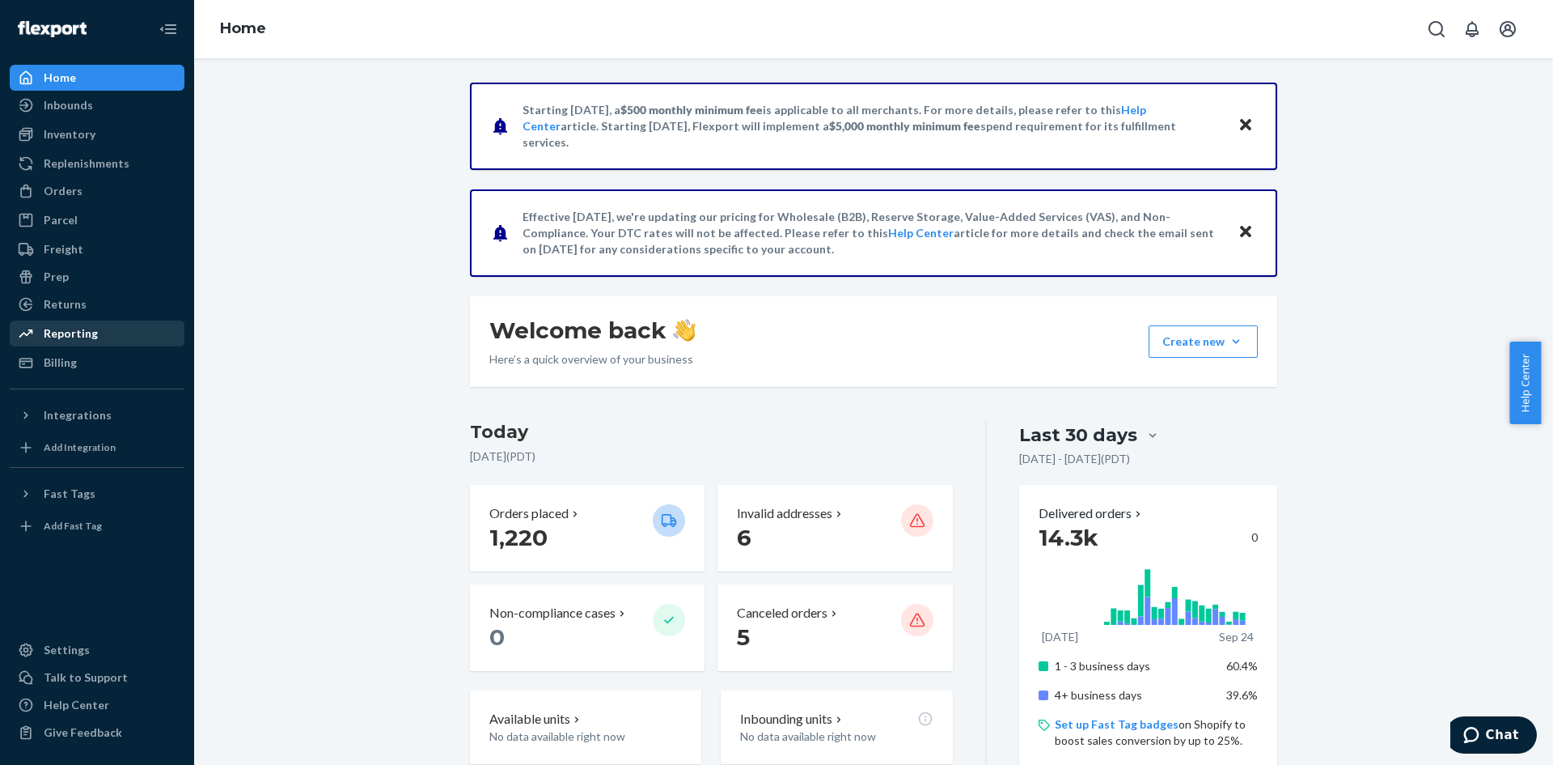
click at [83, 334] on div "Reporting" at bounding box center [71, 333] width 54 height 16
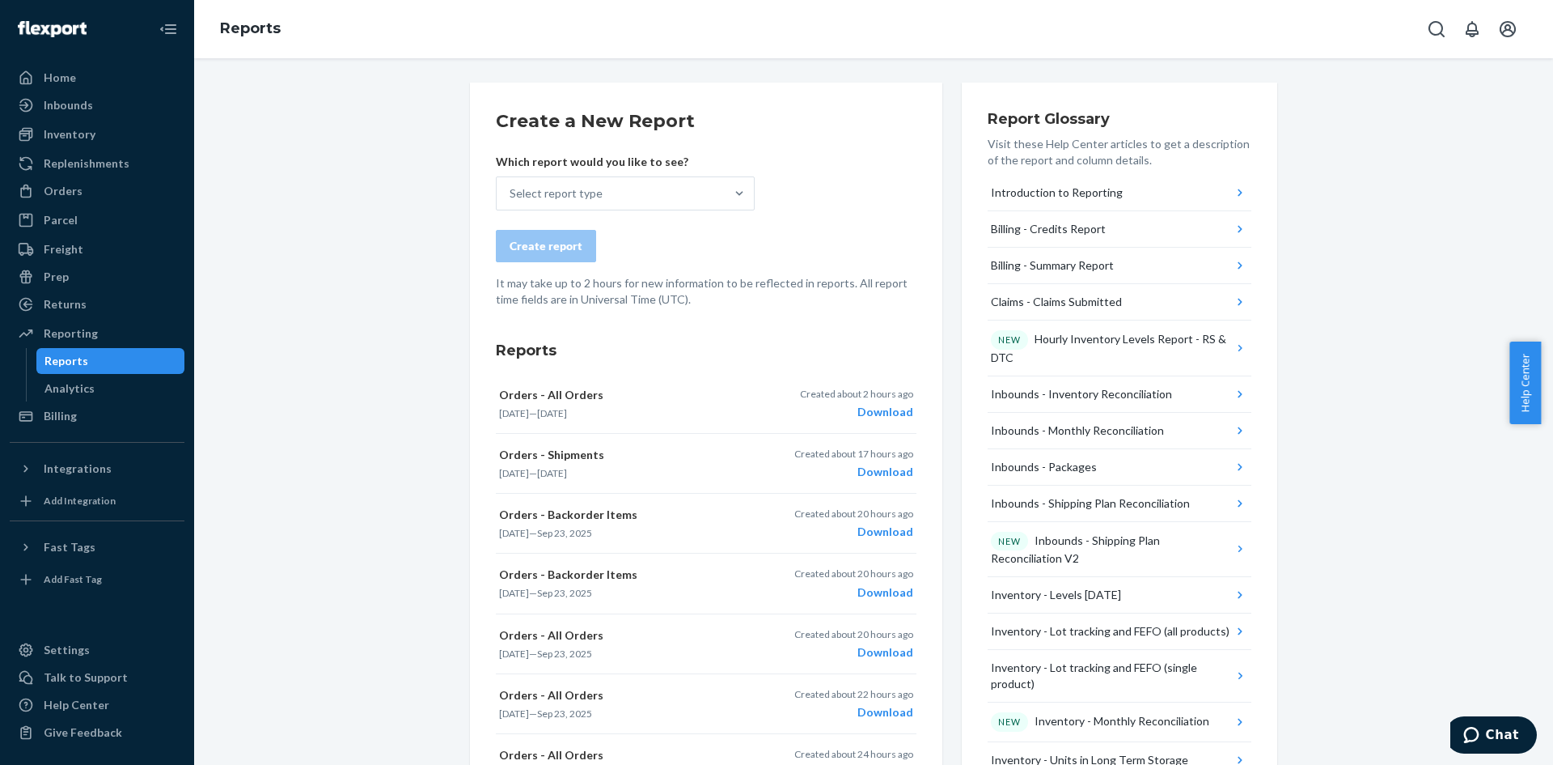
click at [600, 169] on p "Which report would you like to see?" at bounding box center [625, 162] width 259 height 16
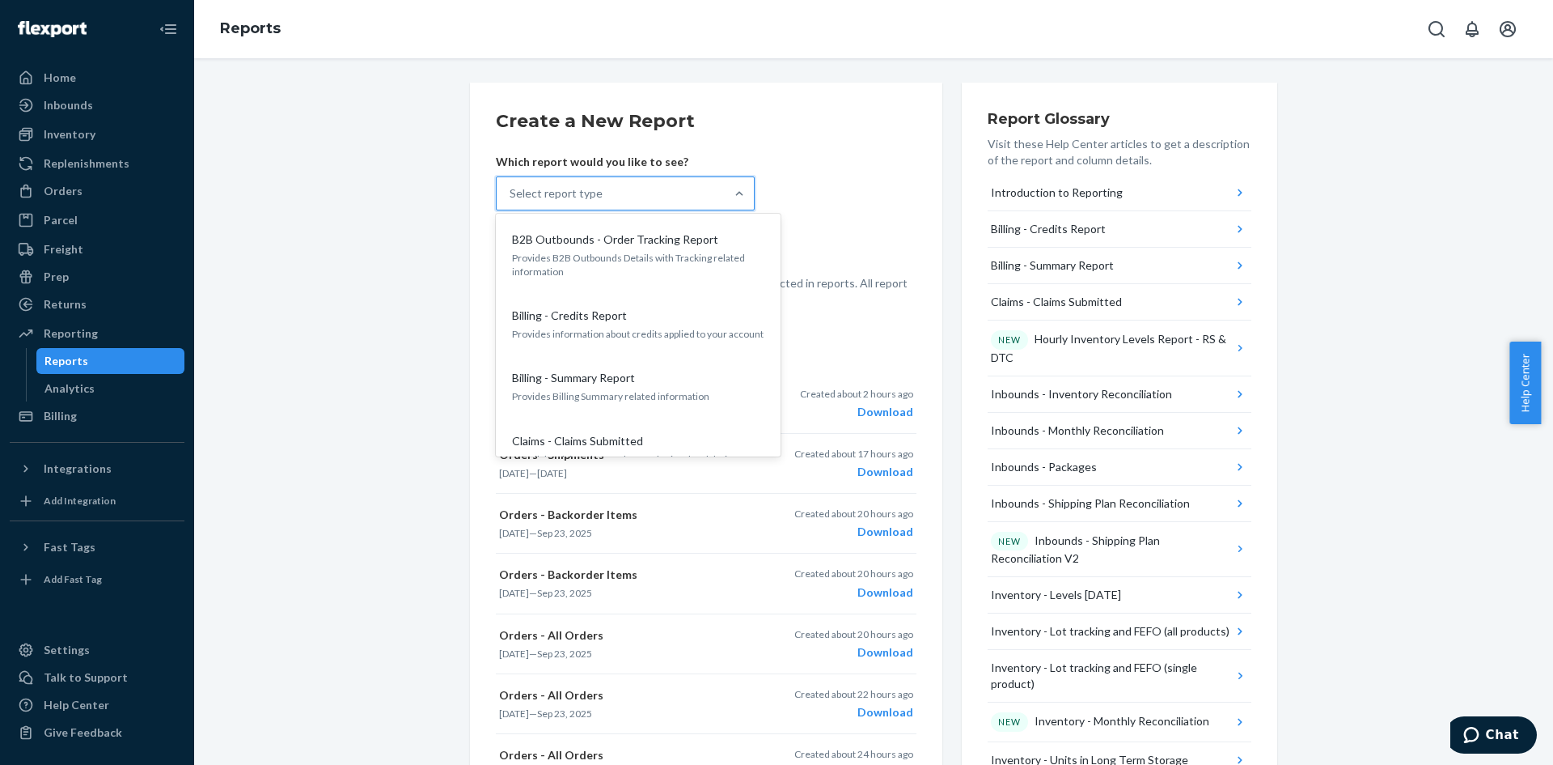
click at [602, 179] on div "Select report type" at bounding box center [611, 193] width 228 height 32
click at [511, 185] on input "option B2B Outbounds - Order Tracking Report focused, 1 of 33. 33 results avail…" at bounding box center [511, 193] width 2 height 16
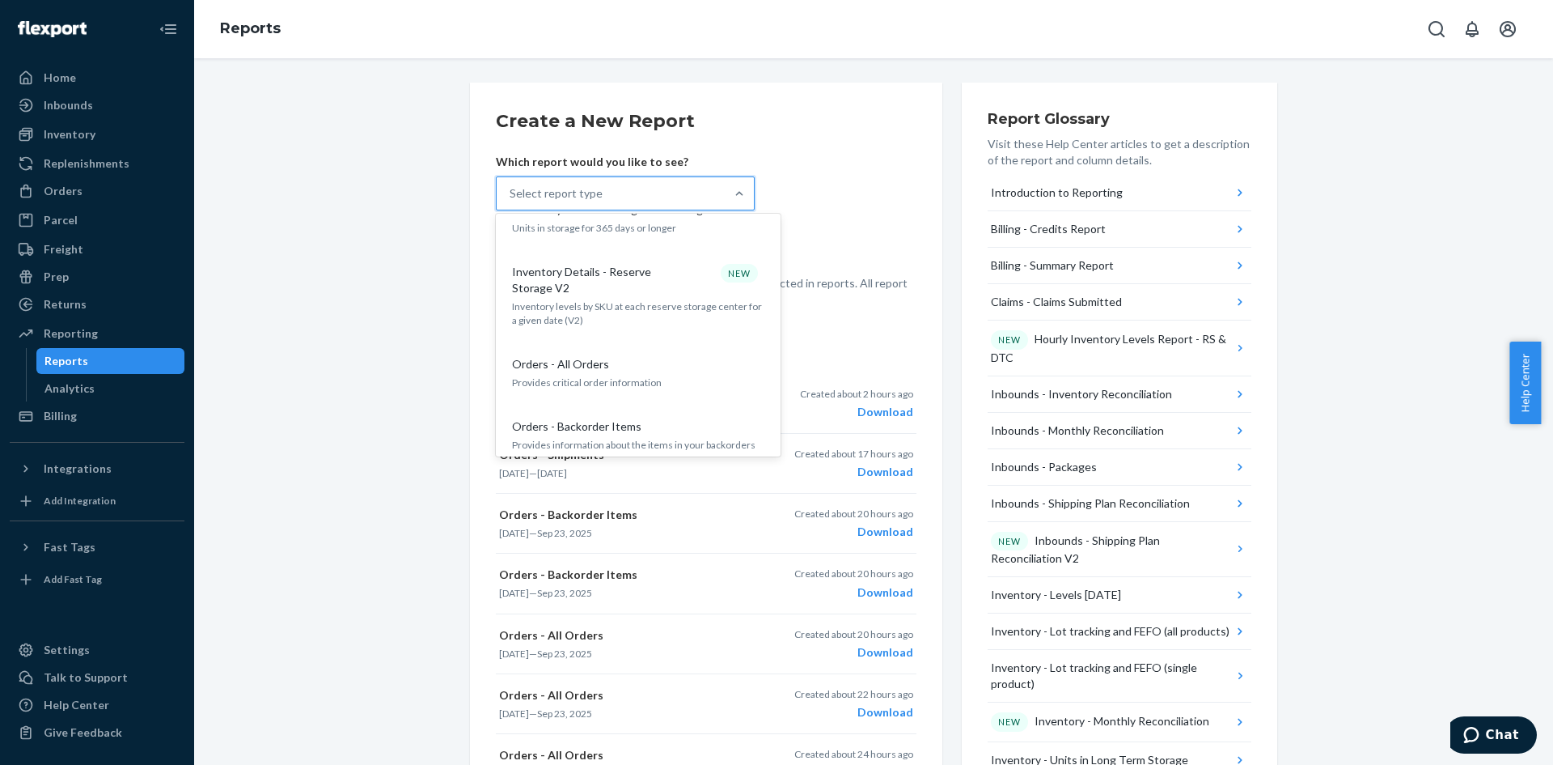
scroll to position [1375, 0]
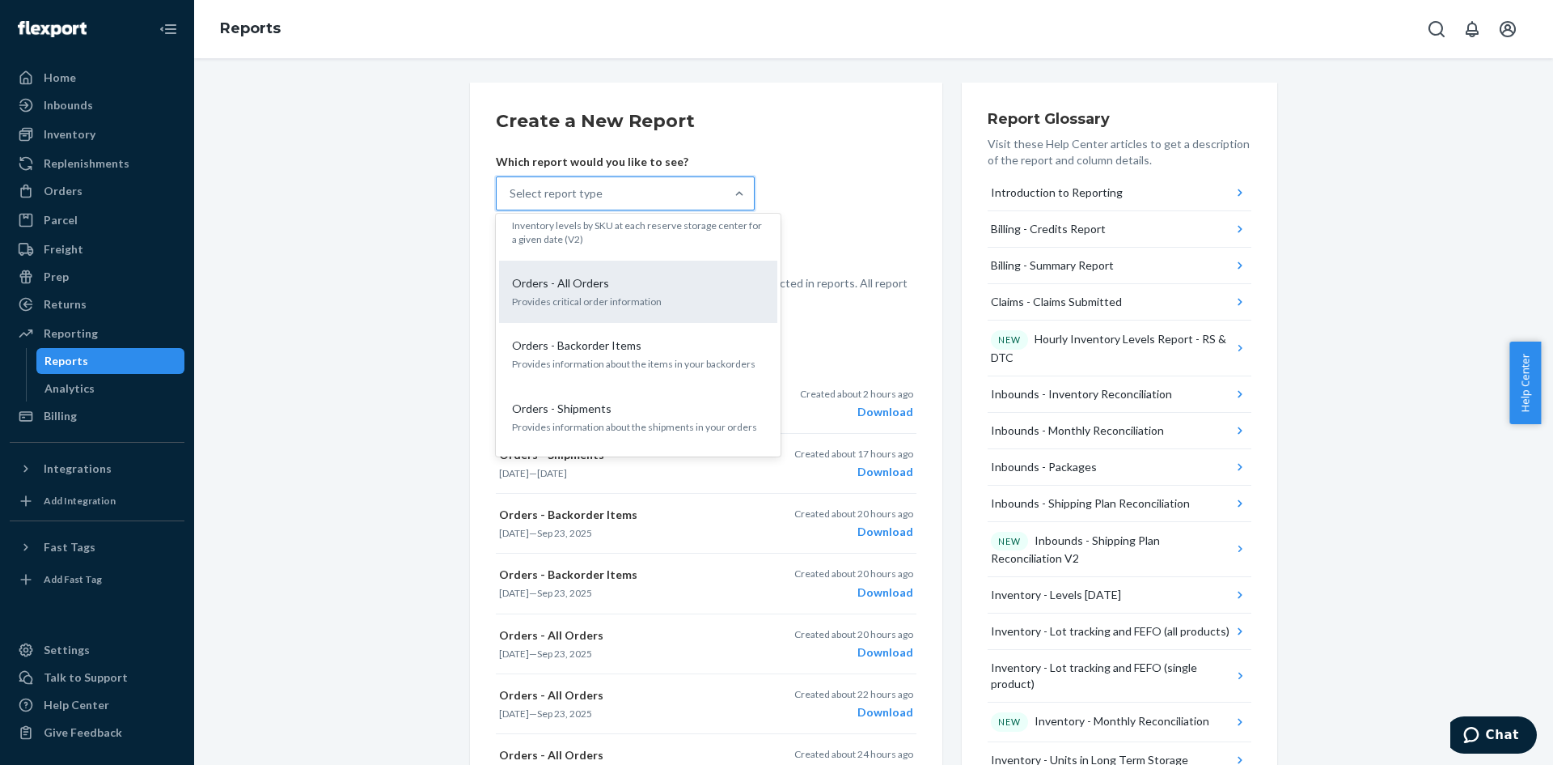
click at [631, 275] on div "Orders - All Orders" at bounding box center [635, 283] width 259 height 16
click at [511, 201] on input "option Orders - All Orders focused, 19 of 33. 33 results available. Use Up and …" at bounding box center [511, 193] width 2 height 16
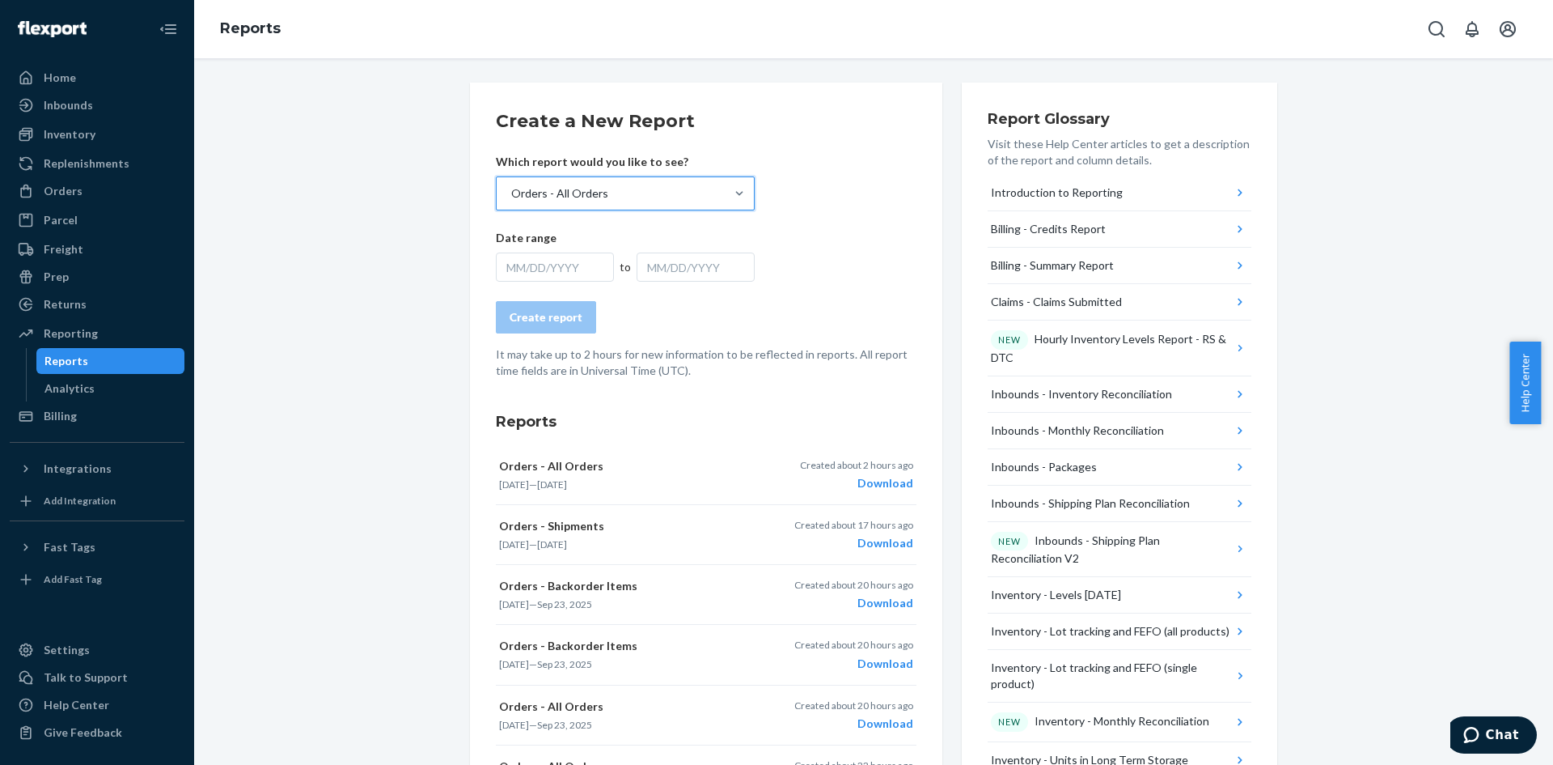
click at [572, 268] on div "MM/DD/YYYY" at bounding box center [555, 266] width 118 height 29
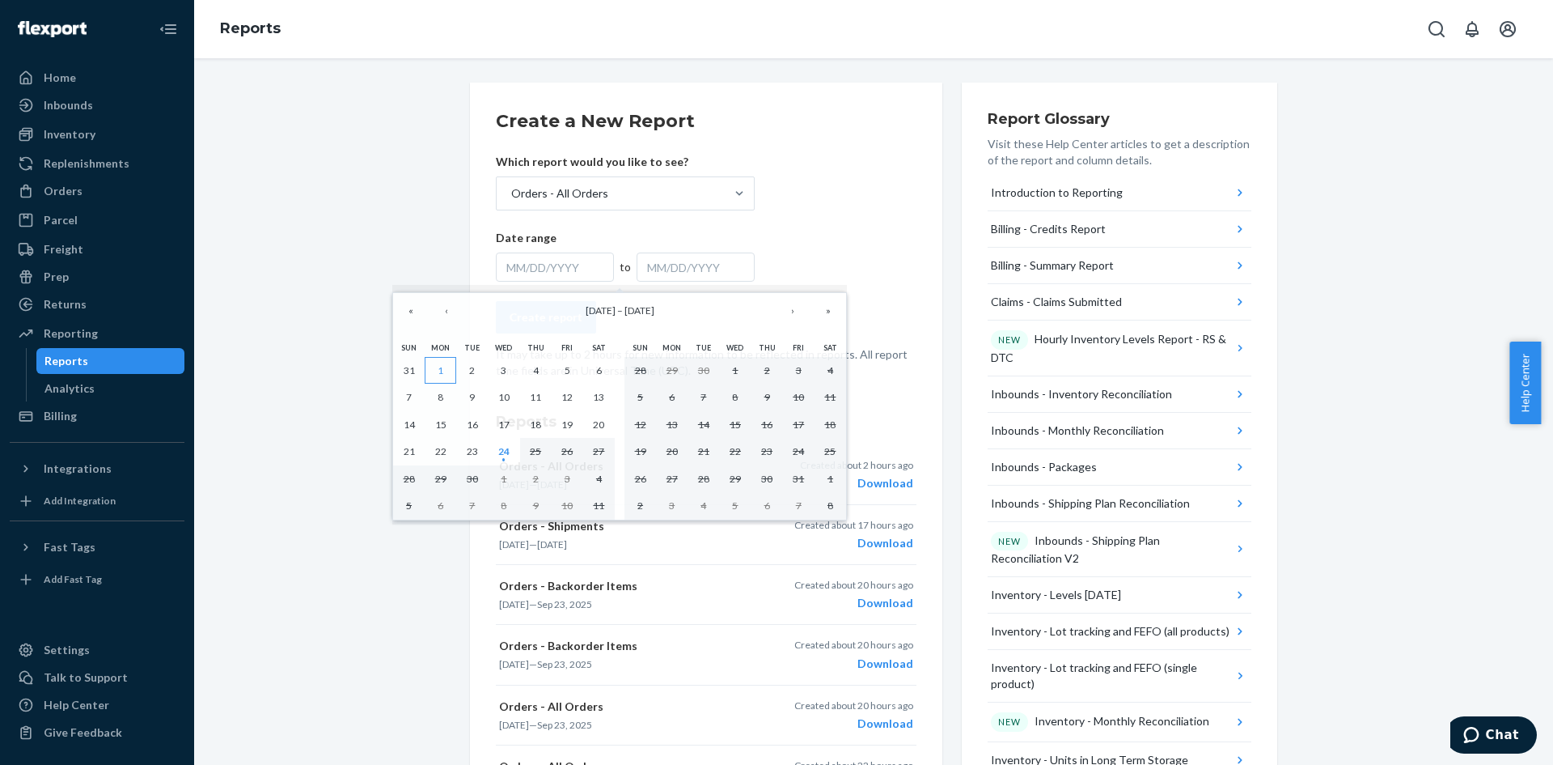
click at [432, 367] on button "1" at bounding box center [441, 371] width 32 height 28
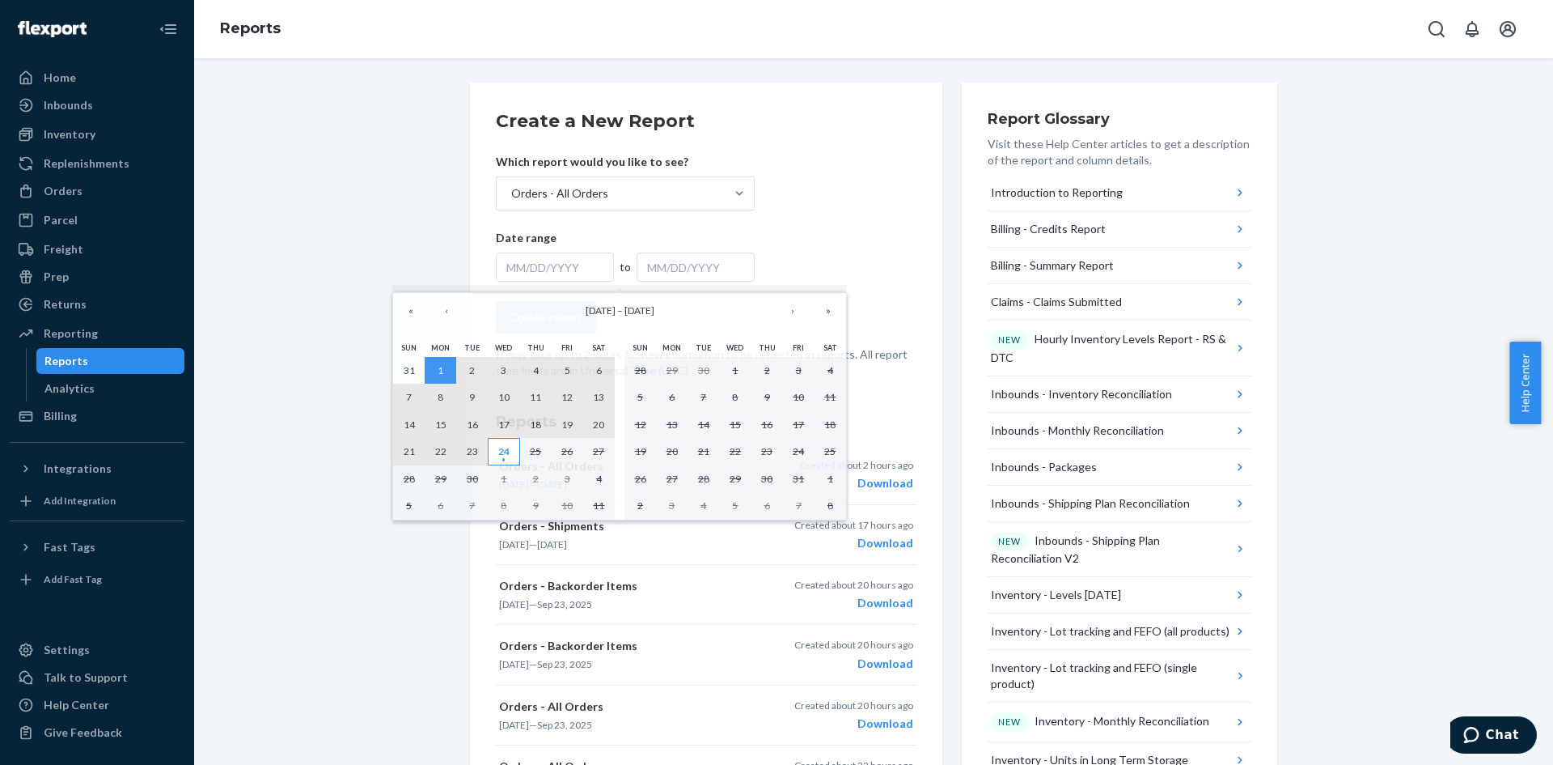
click at [497, 452] on button "24" at bounding box center [504, 452] width 32 height 28
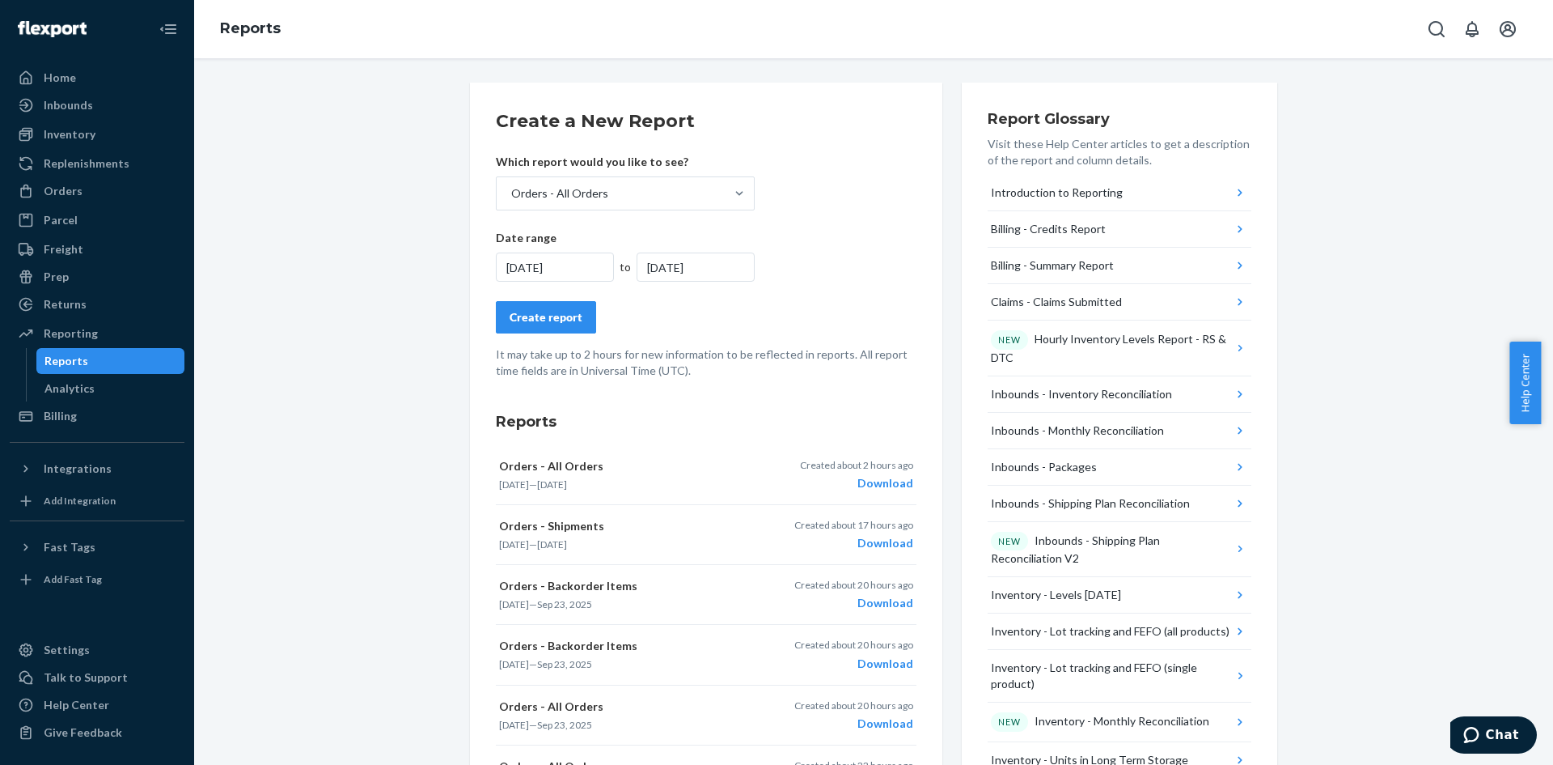
click at [550, 324] on div "Create report" at bounding box center [546, 317] width 73 height 16
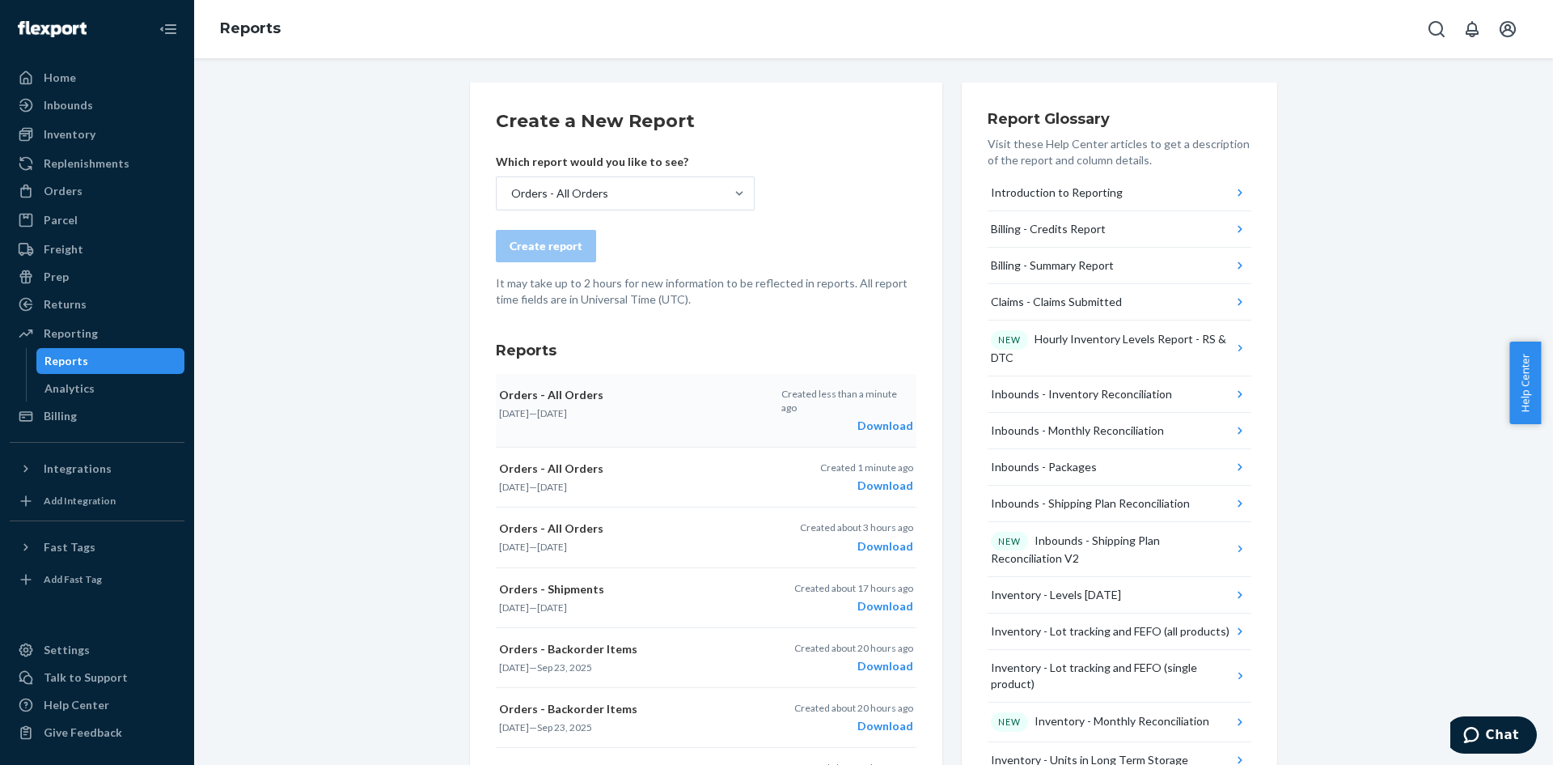
click at [870, 417] on div "Download" at bounding box center [848, 425] width 132 height 16
click at [101, 113] on div "Inbounds" at bounding box center [97, 105] width 172 height 23
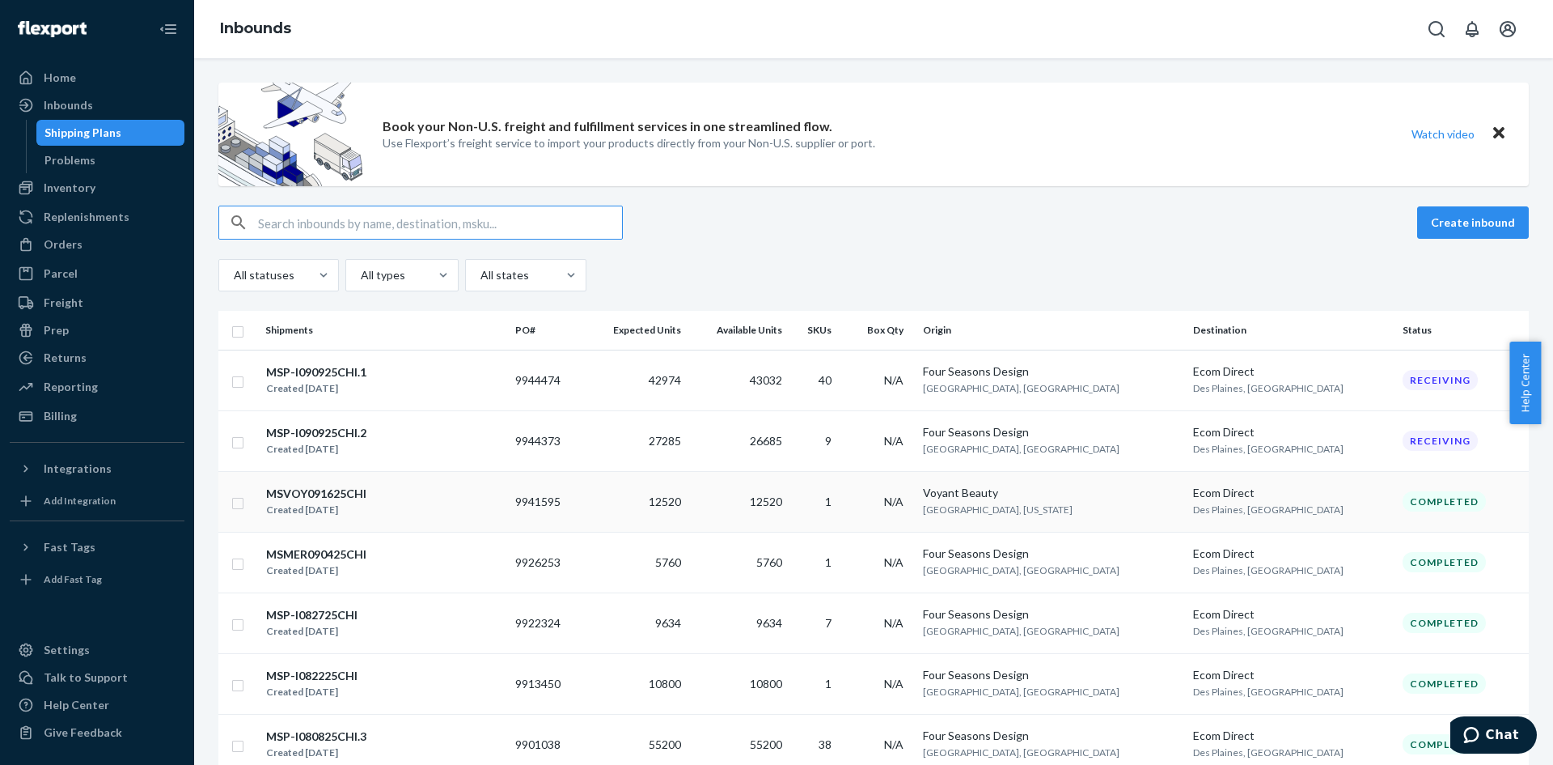
click at [451, 506] on div "MSVOY091625CHI Created [DATE]" at bounding box center [383, 502] width 237 height 34
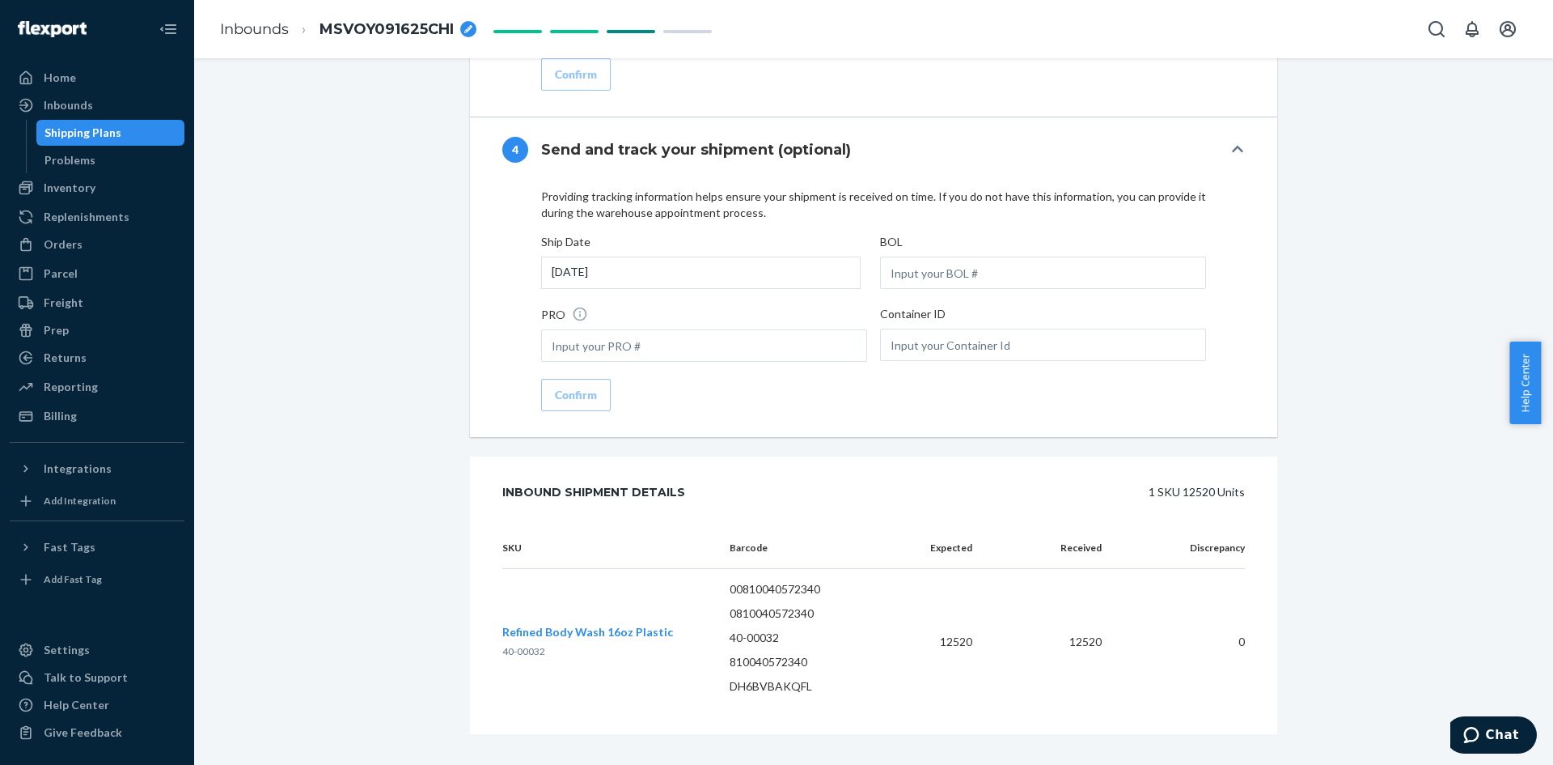
scroll to position [1994, 0]
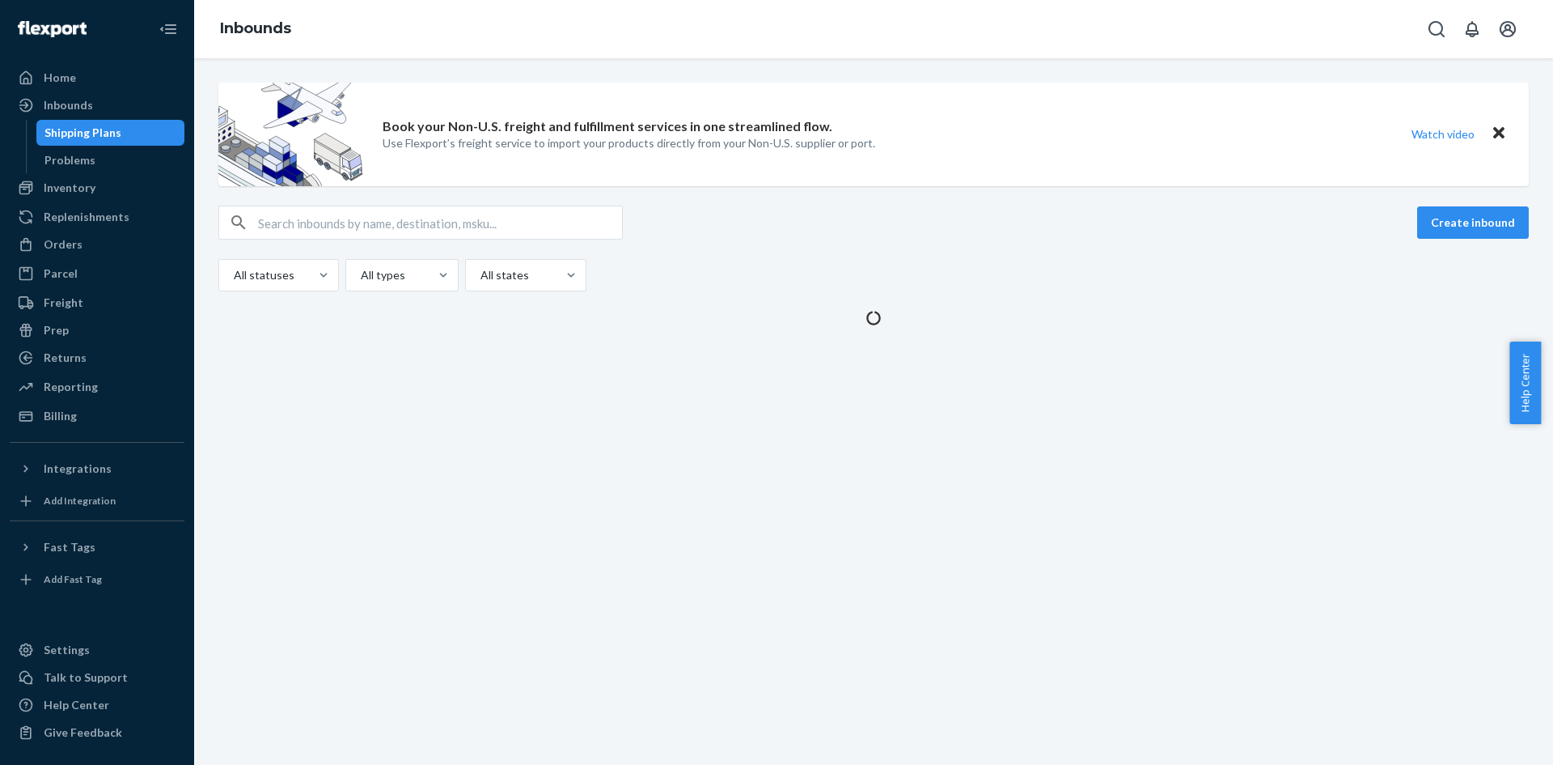
click at [400, 452] on div "Book your Non-U.S. freight and fulfillment services in one streamlined flow. Us…" at bounding box center [873, 411] width 1359 height 706
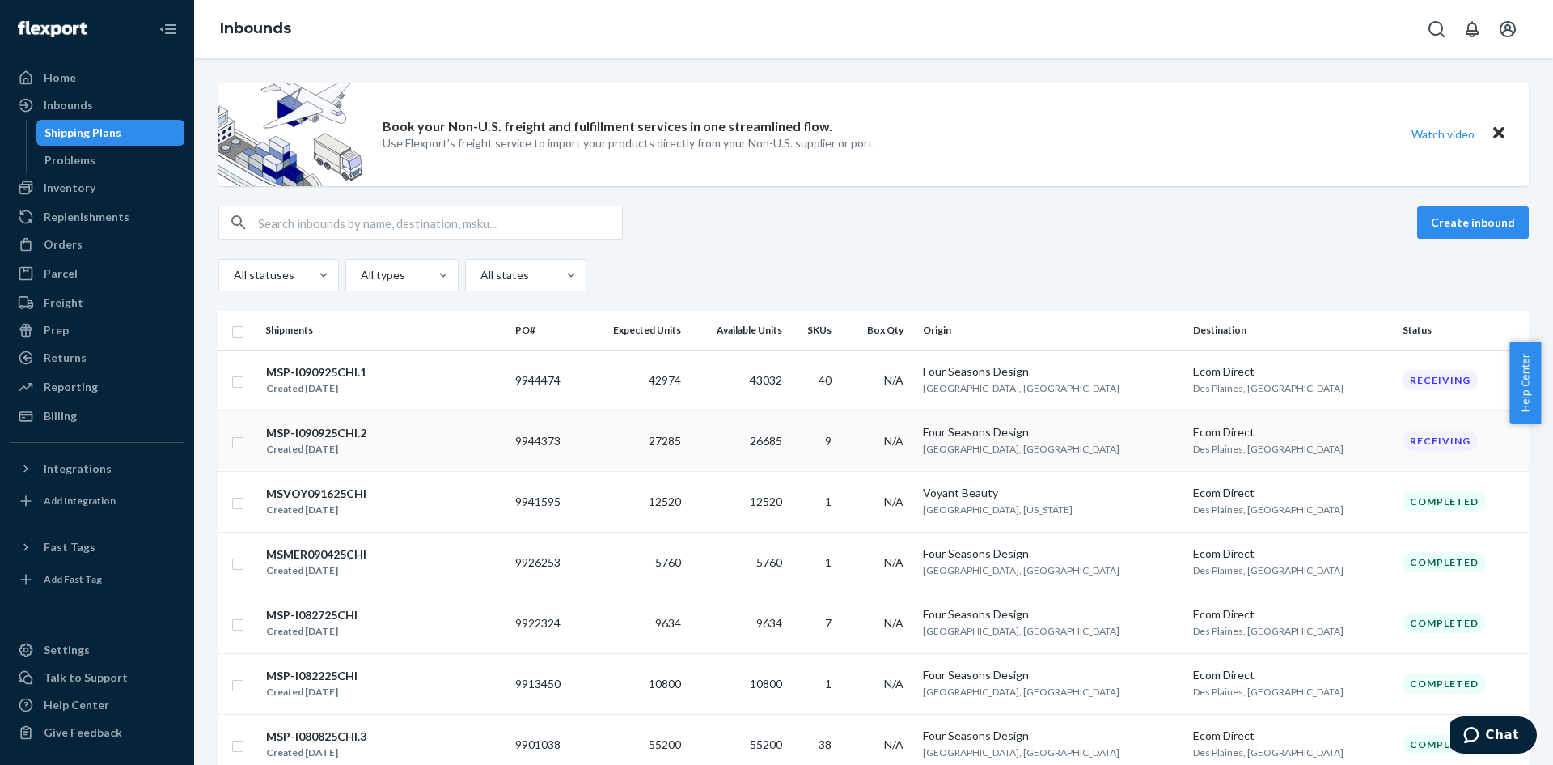
click at [402, 443] on div "MSP-I090925CHI.2 Created Sep 22, 2025" at bounding box center [383, 441] width 237 height 34
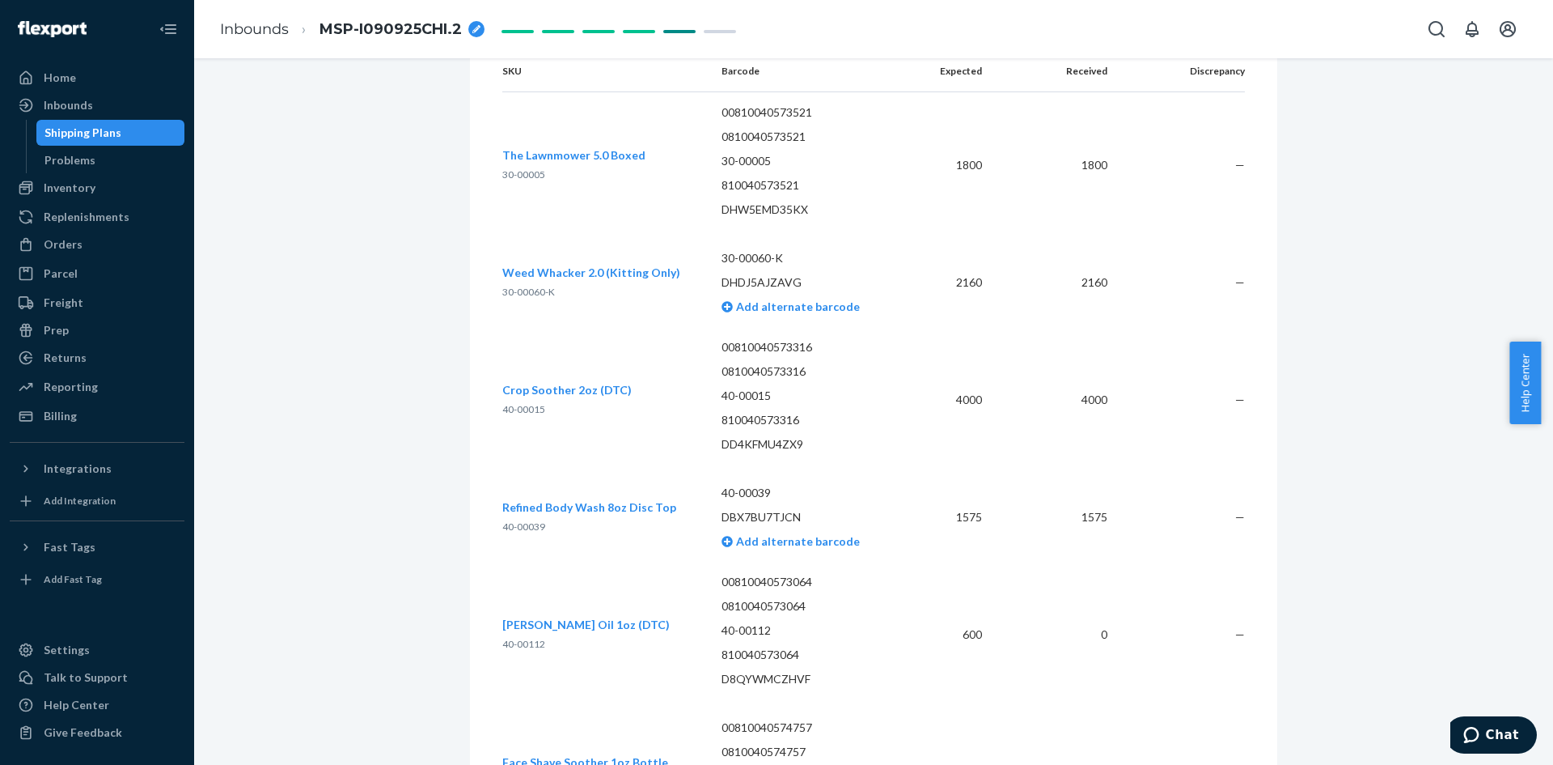
scroll to position [2538, 0]
